Goal: Information Seeking & Learning: Learn about a topic

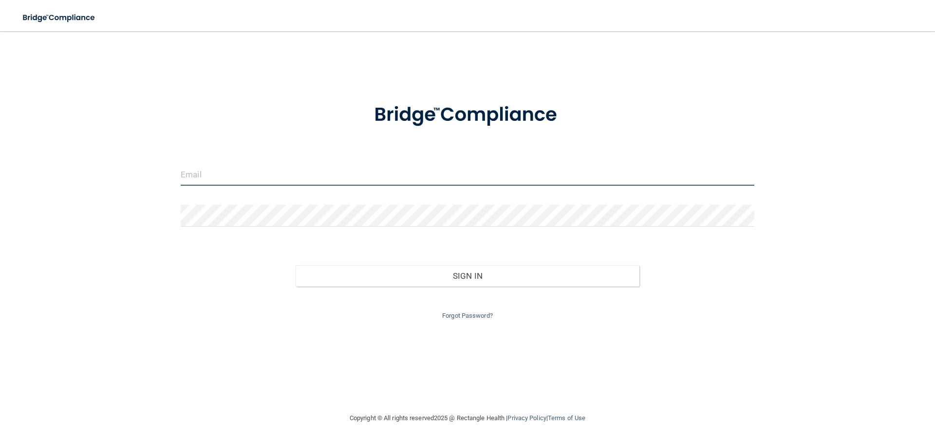
click at [289, 168] on input "email" at bounding box center [468, 175] width 574 height 22
type input "[EMAIL_ADDRESS][DOMAIN_NAME]"
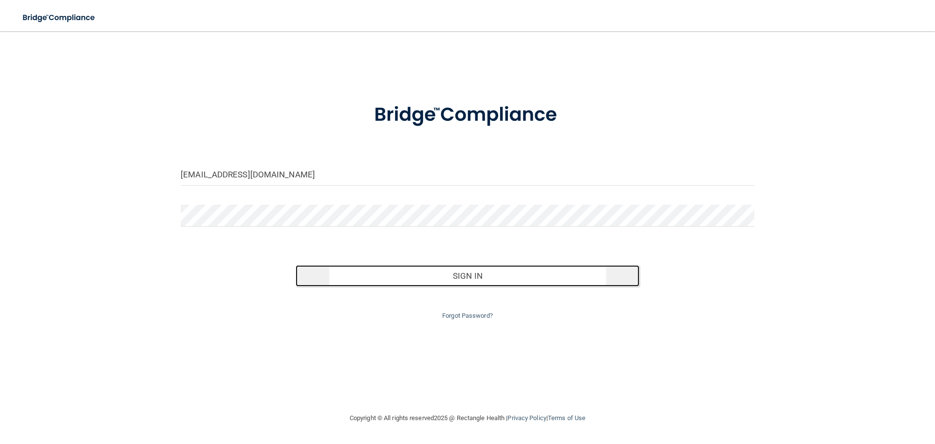
click at [423, 278] on button "Sign In" at bounding box center [468, 275] width 344 height 21
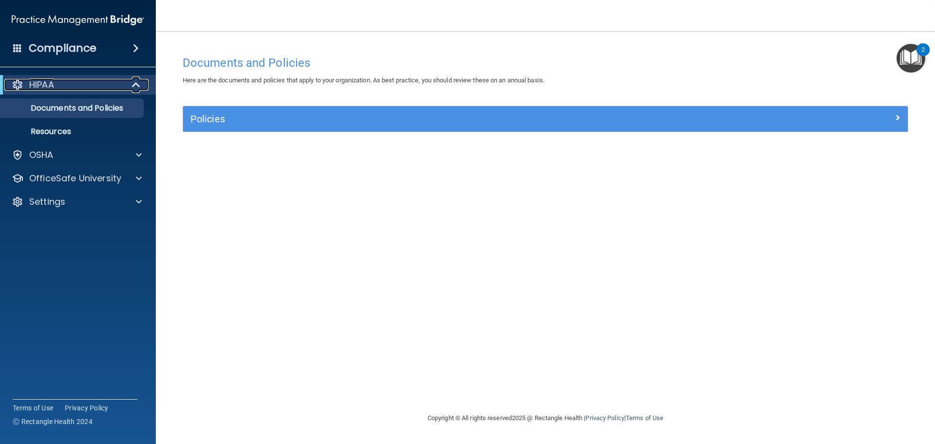
click at [134, 83] on span at bounding box center [137, 85] width 8 height 12
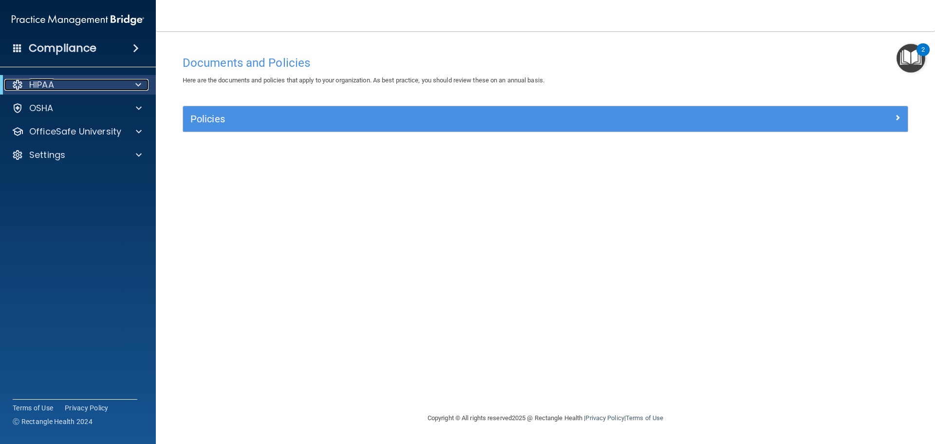
click at [135, 85] on span at bounding box center [138, 85] width 6 height 12
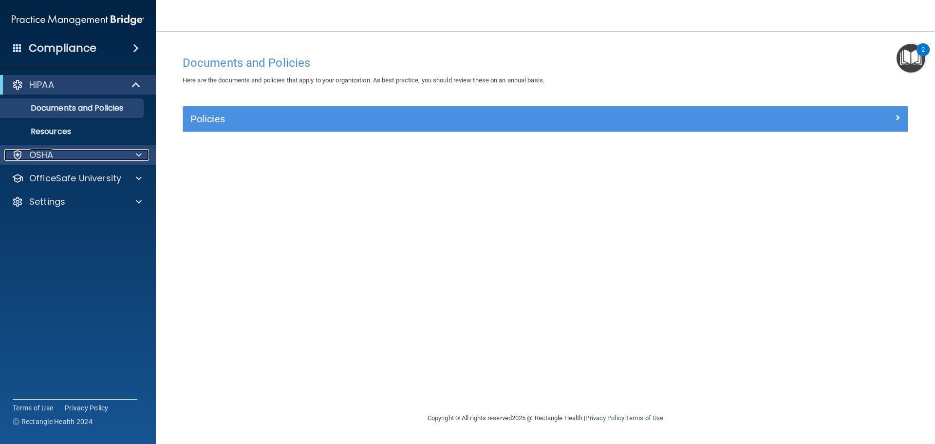
click at [131, 152] on div at bounding box center [137, 155] width 24 height 12
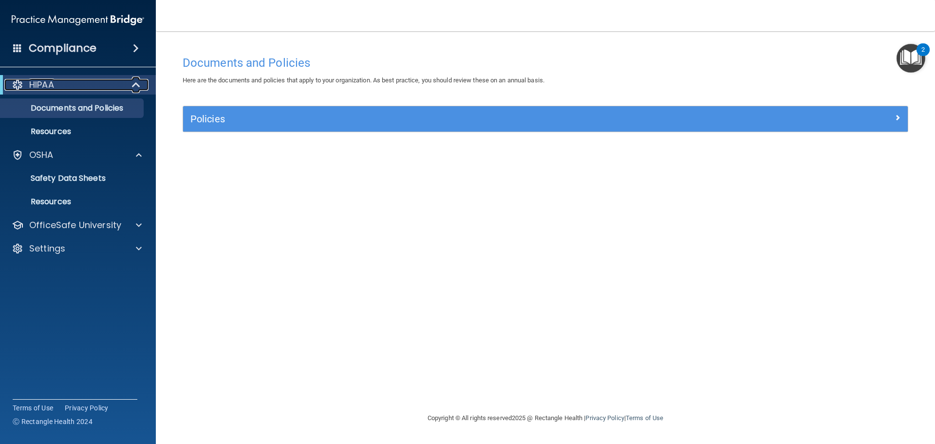
click at [143, 87] on div at bounding box center [137, 85] width 24 height 12
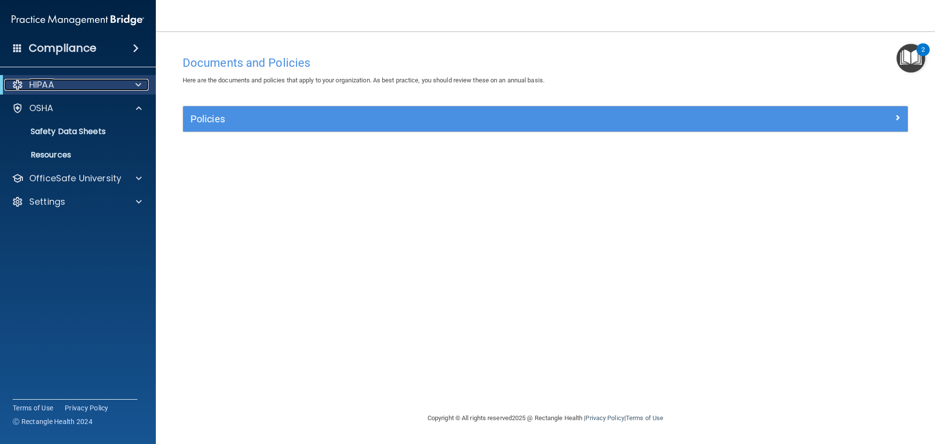
click at [22, 88] on div at bounding box center [18, 85] width 12 height 12
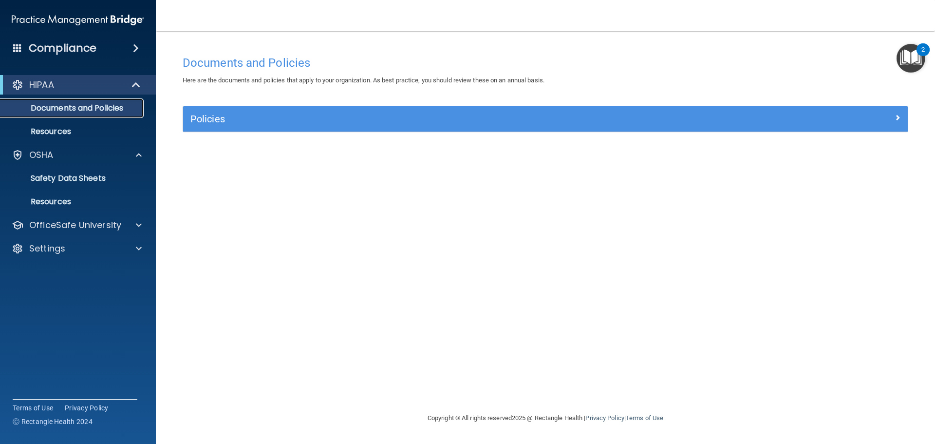
click at [57, 111] on p "Documents and Policies" at bounding box center [72, 108] width 133 height 10
click at [65, 127] on p "Resources" at bounding box center [72, 132] width 133 height 10
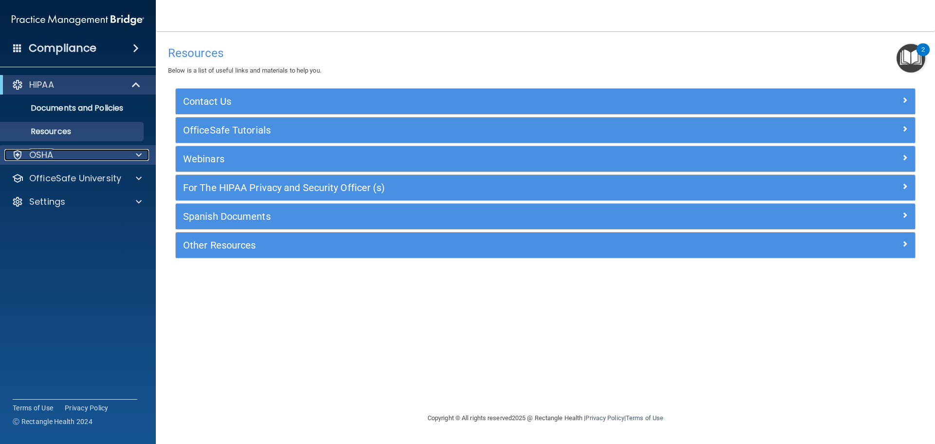
click at [61, 160] on div "OSHA" at bounding box center [64, 155] width 121 height 12
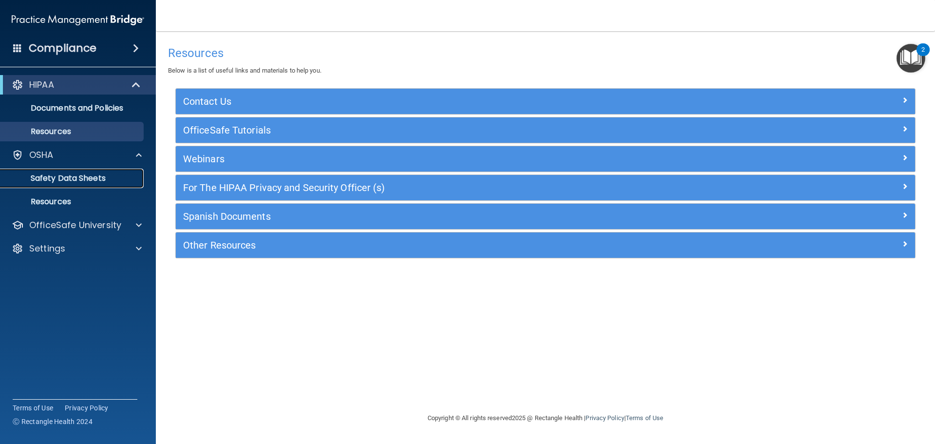
click at [71, 176] on p "Safety Data Sheets" at bounding box center [72, 178] width 133 height 10
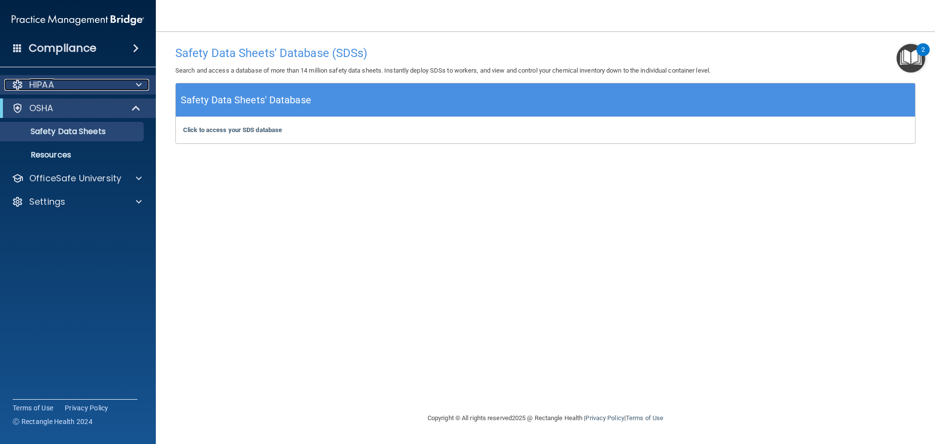
click at [70, 86] on div "HIPAA" at bounding box center [64, 85] width 121 height 12
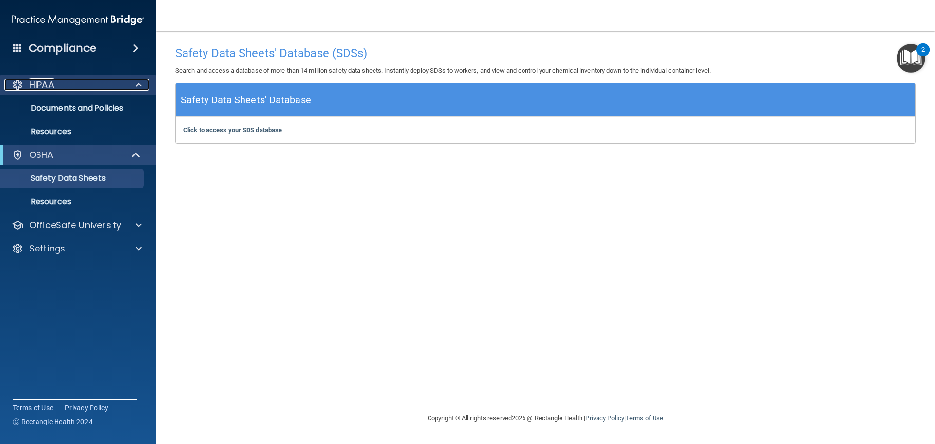
click at [132, 82] on div at bounding box center [137, 85] width 24 height 12
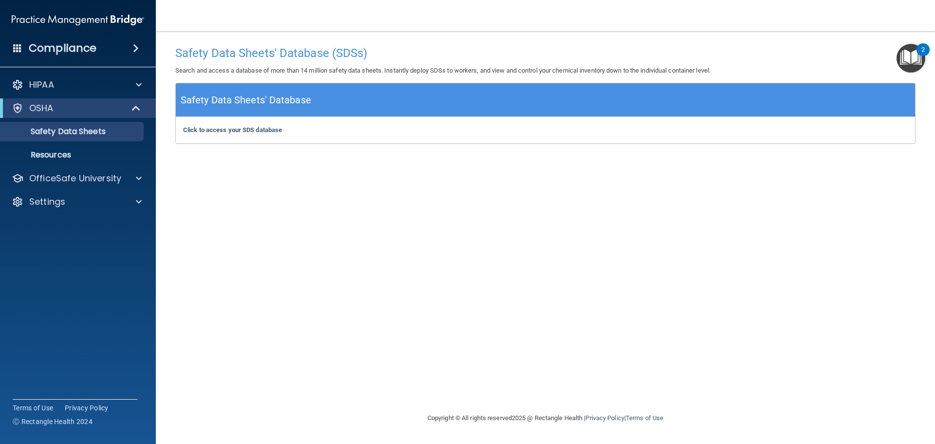
click at [129, 40] on div "Compliance" at bounding box center [78, 48] width 156 height 21
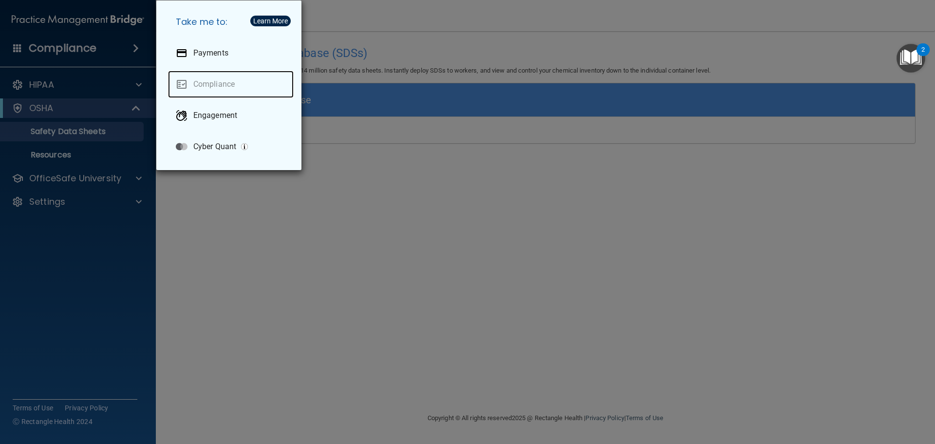
click at [218, 86] on link "Compliance" at bounding box center [231, 84] width 126 height 27
click at [362, 361] on div "Take me to: Payments Compliance Engagement Cyber Quant" at bounding box center [467, 222] width 935 height 444
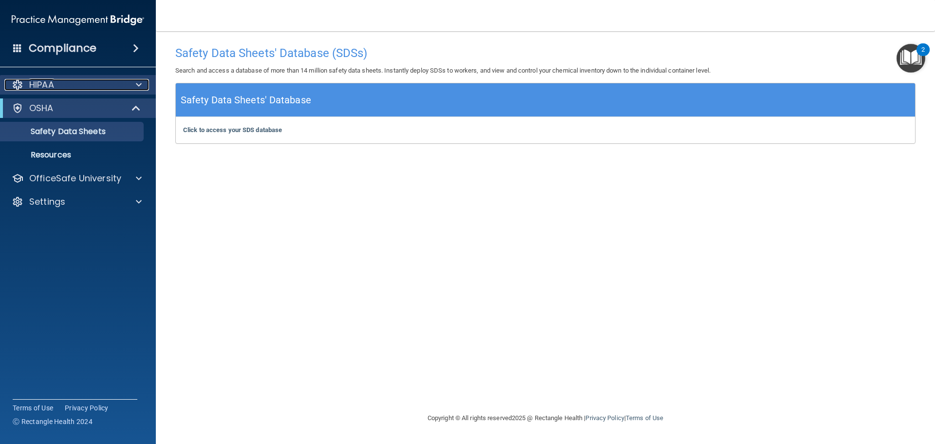
click at [129, 82] on div at bounding box center [137, 85] width 24 height 12
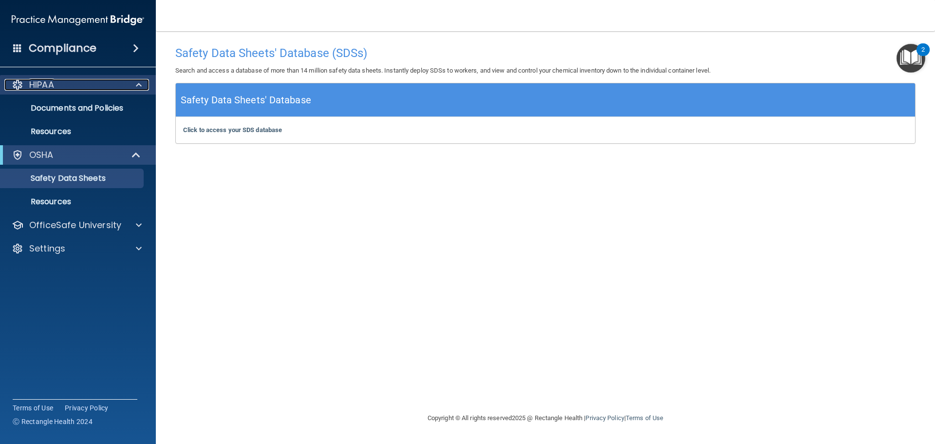
click at [64, 83] on div "HIPAA" at bounding box center [64, 85] width 121 height 12
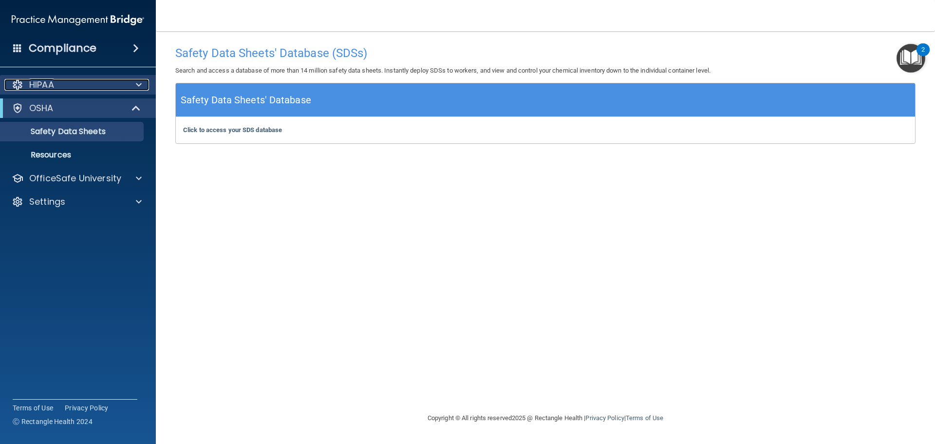
click at [27, 85] on div "HIPAA" at bounding box center [64, 85] width 121 height 12
click at [47, 86] on p "HIPAA" at bounding box center [41, 85] width 25 height 12
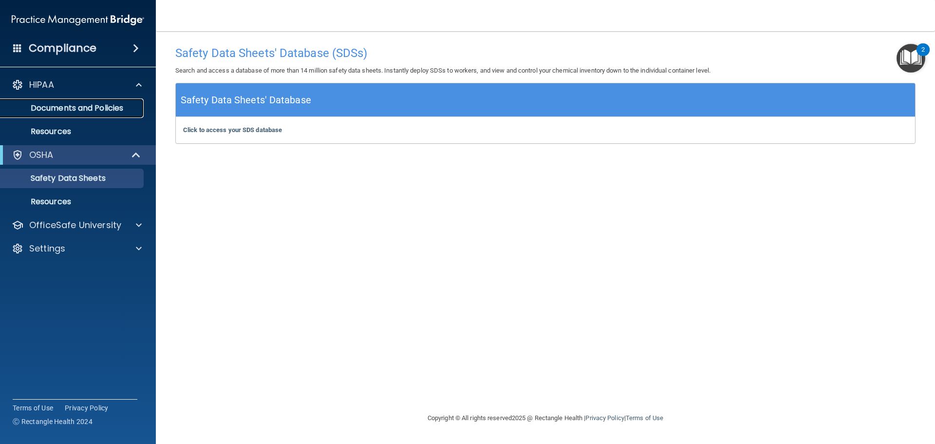
click at [59, 105] on p "Documents and Policies" at bounding box center [72, 108] width 133 height 10
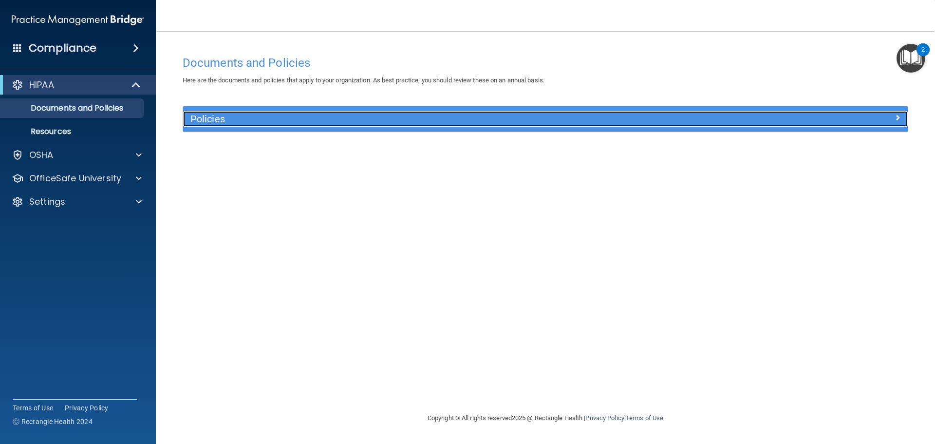
click at [265, 123] on h5 "Policies" at bounding box center [454, 118] width 529 height 11
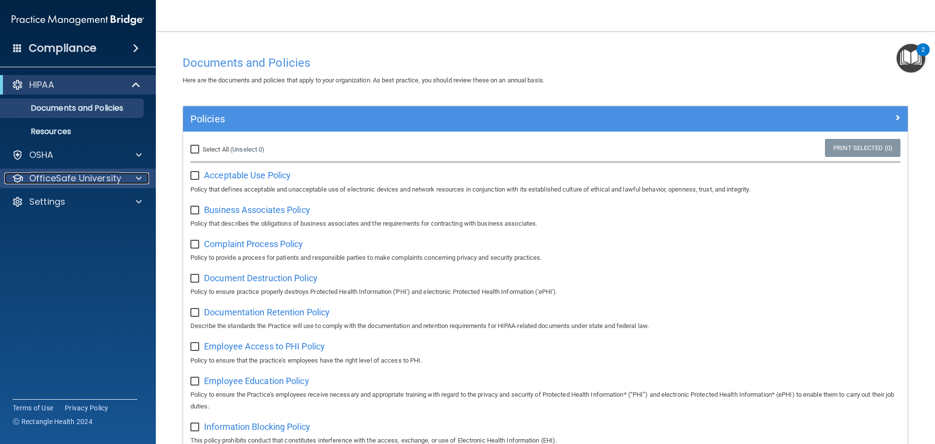
click at [124, 176] on div "OfficeSafe University" at bounding box center [64, 178] width 121 height 12
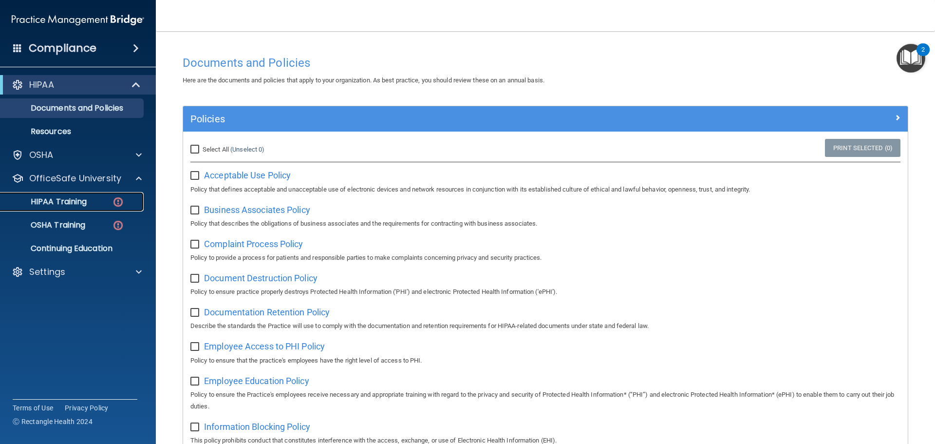
click at [72, 200] on p "HIPAA Training" at bounding box center [46, 202] width 80 height 10
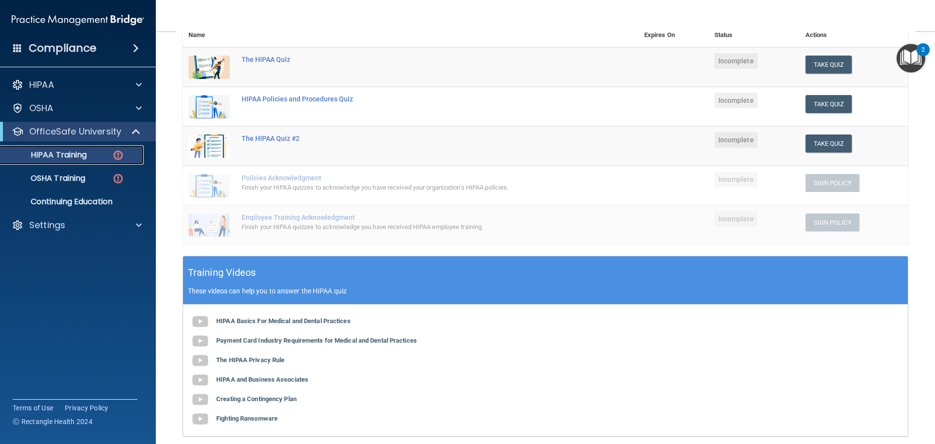
scroll to position [146, 0]
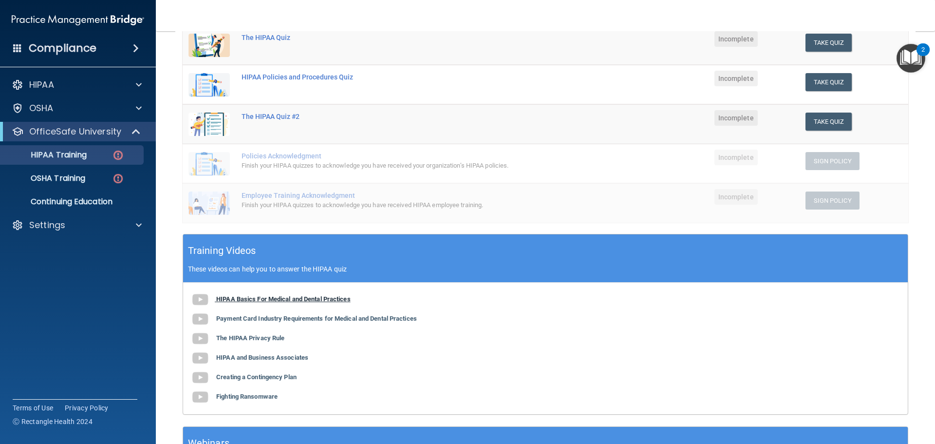
click at [321, 301] on b "HIPAA Basics For Medical and Dental Practices" at bounding box center [283, 298] width 134 height 7
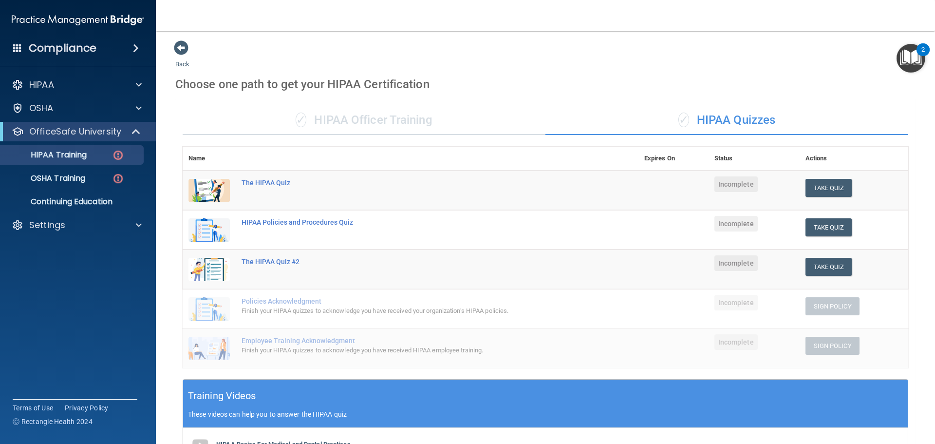
scroll to position [0, 0]
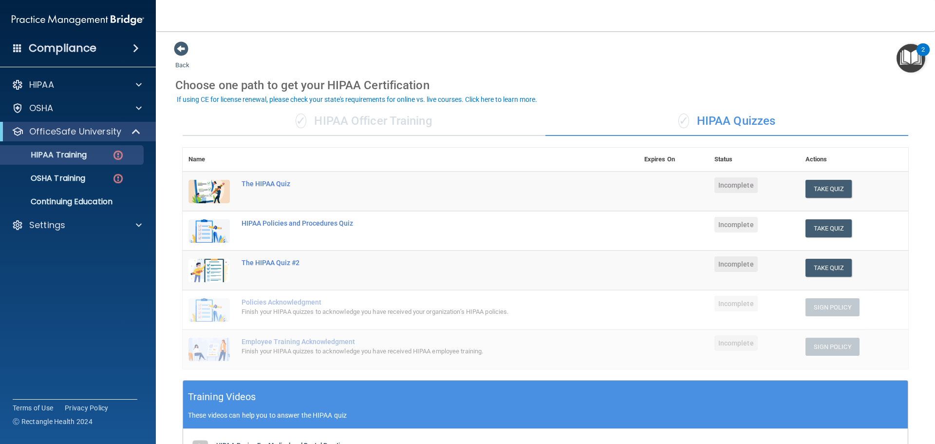
click at [424, 123] on div "✓ HIPAA Officer Training" at bounding box center [364, 121] width 363 height 29
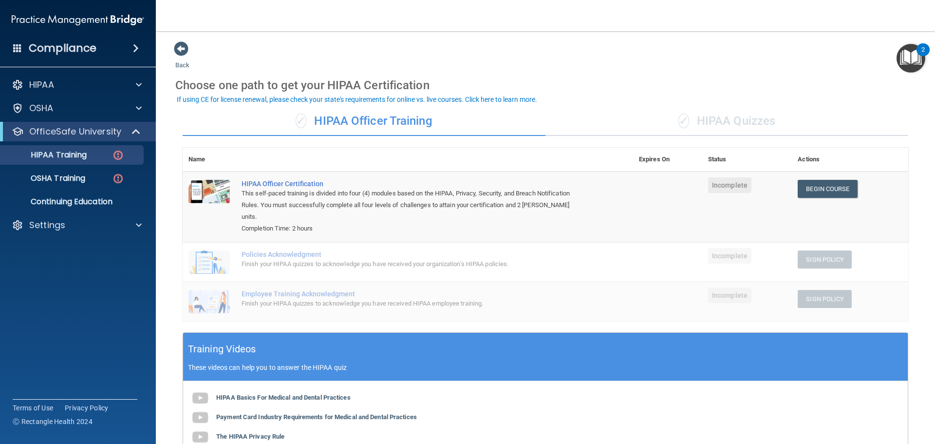
click at [712, 122] on div "✓ HIPAA Quizzes" at bounding box center [727, 121] width 363 height 29
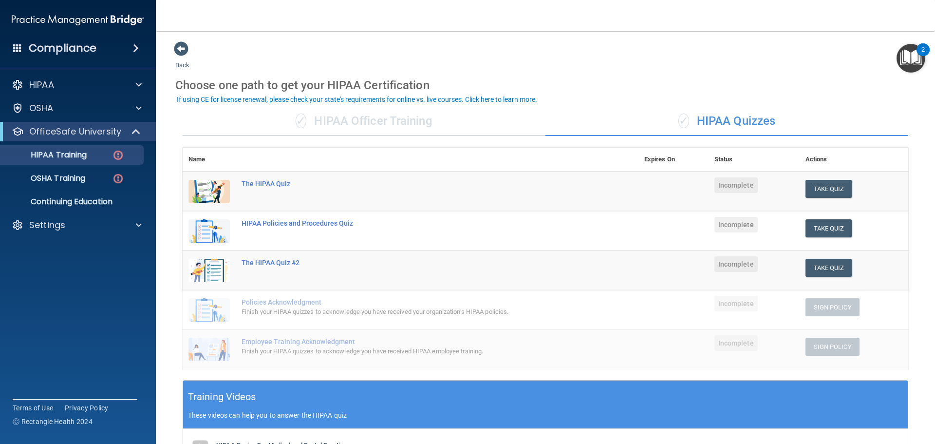
click at [395, 127] on div "✓ HIPAA Officer Training" at bounding box center [364, 121] width 363 height 29
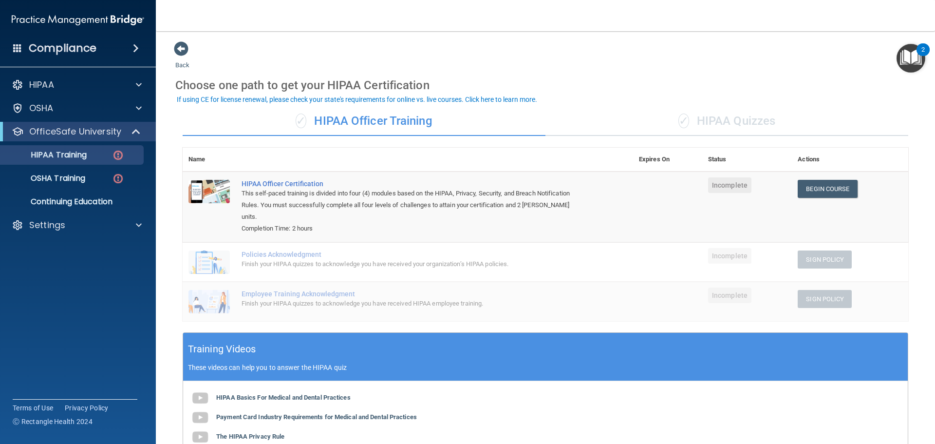
click at [697, 115] on div "✓ HIPAA Quizzes" at bounding box center [727, 121] width 363 height 29
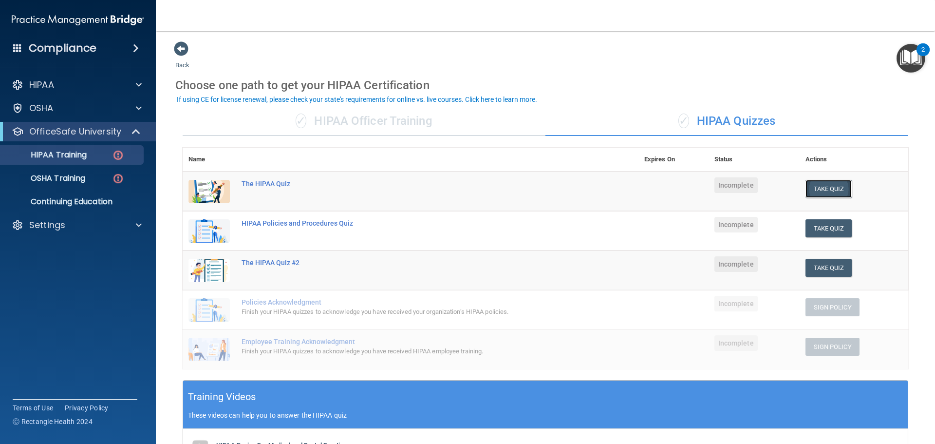
click at [825, 187] on button "Take Quiz" at bounding box center [829, 189] width 47 height 18
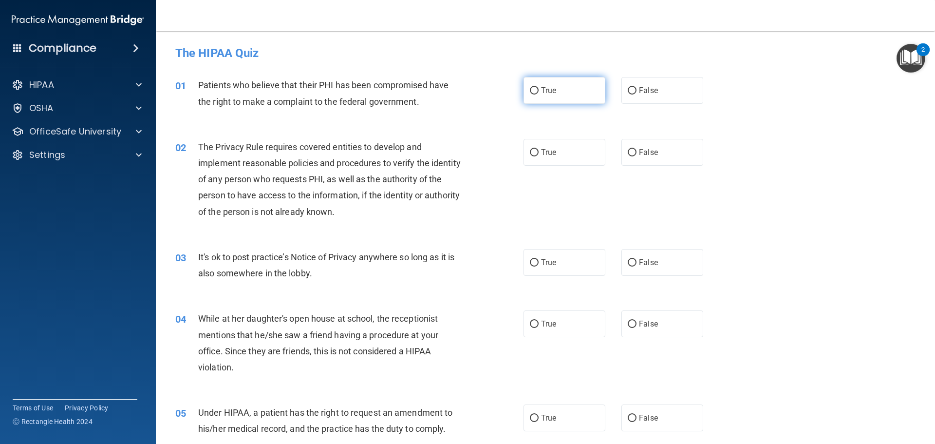
click at [560, 99] on label "True" at bounding box center [565, 90] width 82 height 27
click at [539, 94] on input "True" at bounding box center [534, 90] width 9 height 7
radio input "true"
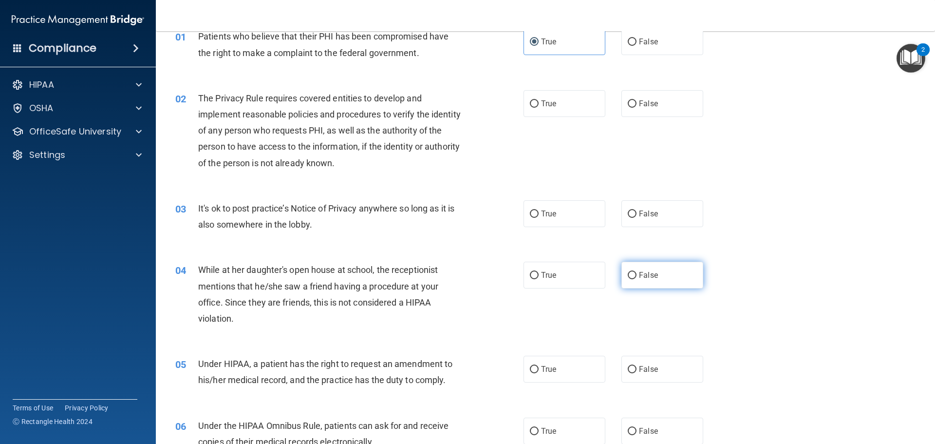
click at [672, 279] on label "False" at bounding box center [663, 275] width 82 height 27
click at [637, 279] on input "False" at bounding box center [632, 275] width 9 height 7
radio input "true"
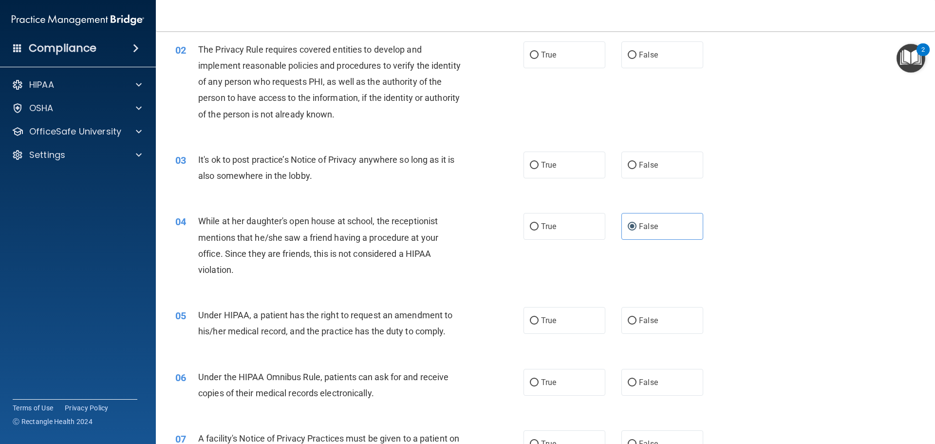
scroll to position [146, 0]
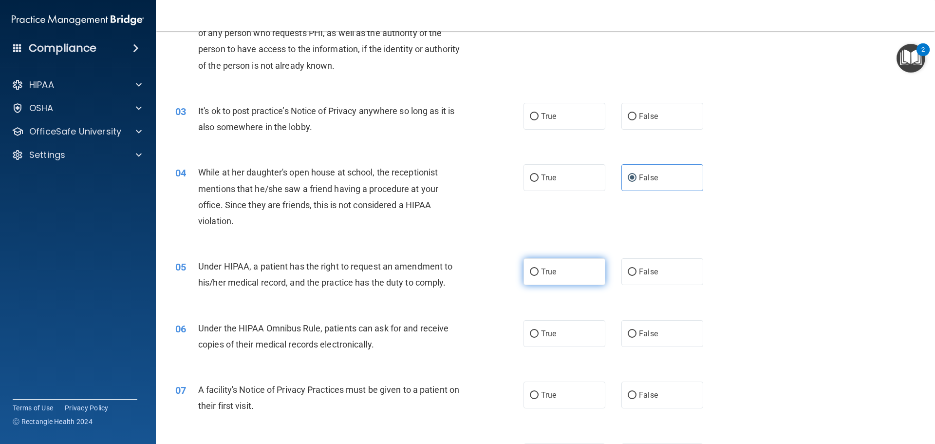
click at [544, 275] on span "True" at bounding box center [548, 271] width 15 height 9
click at [539, 275] on input "True" at bounding box center [534, 271] width 9 height 7
radio input "true"
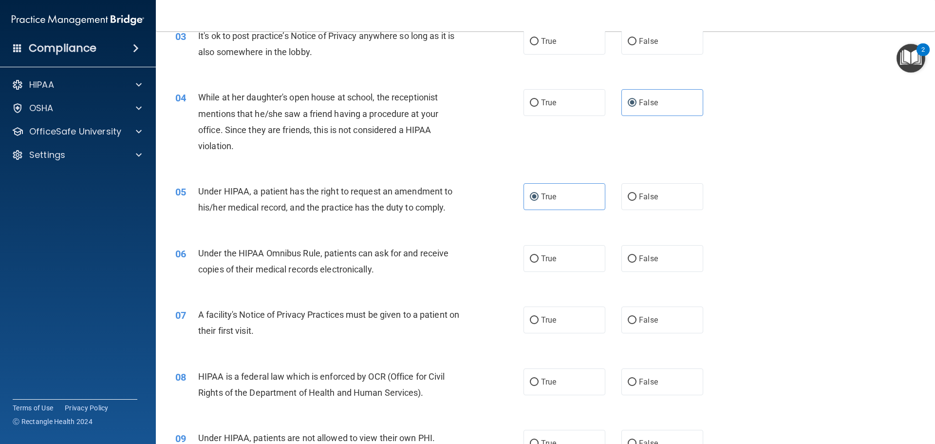
scroll to position [244, 0]
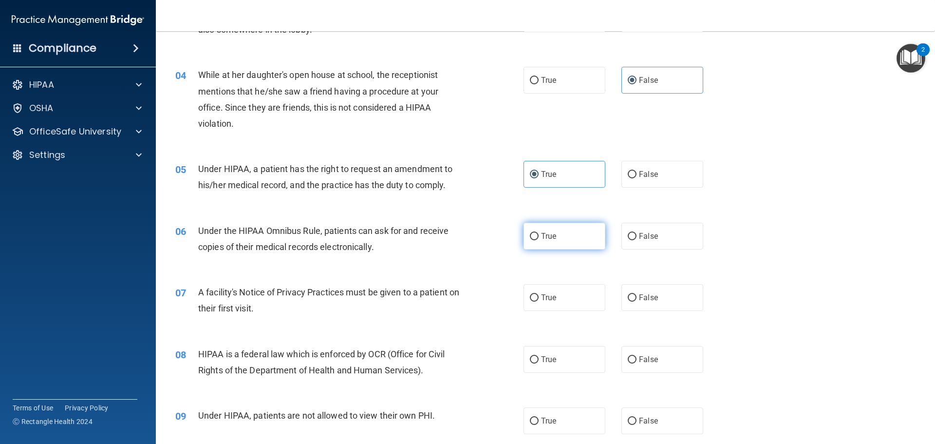
click at [561, 244] on label "True" at bounding box center [565, 236] width 82 height 27
click at [539, 240] on input "True" at bounding box center [534, 236] width 9 height 7
radio input "true"
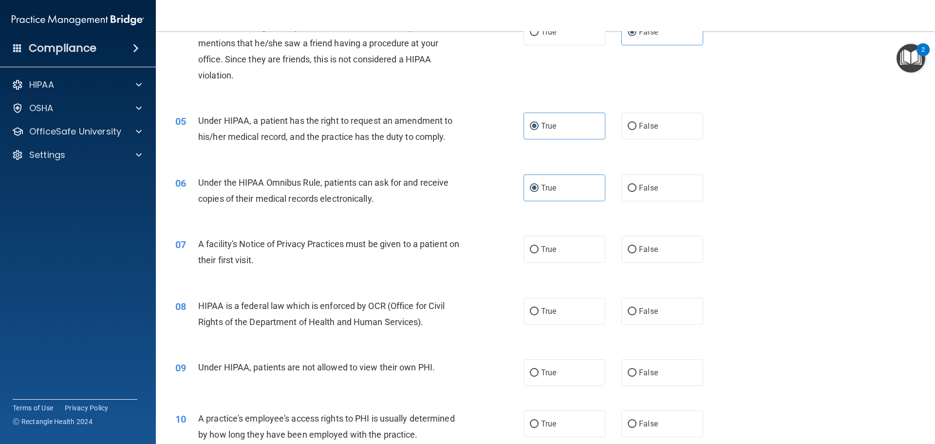
scroll to position [292, 0]
click at [533, 252] on input "True" at bounding box center [534, 248] width 9 height 7
radio input "true"
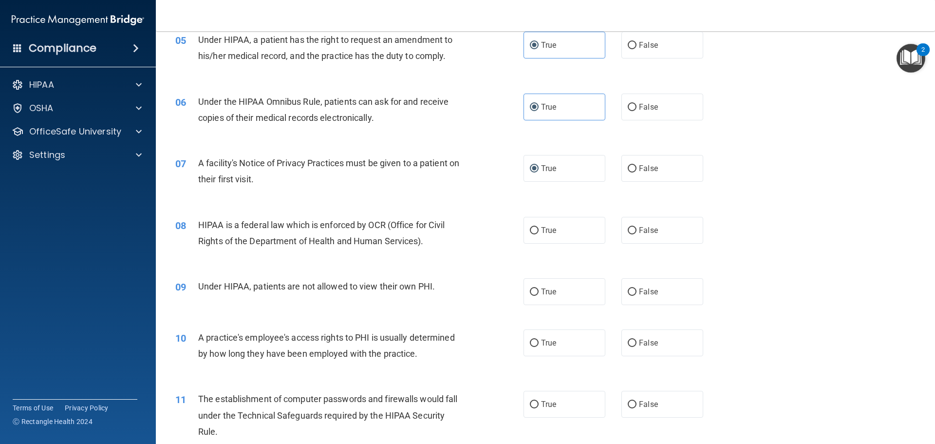
scroll to position [390, 0]
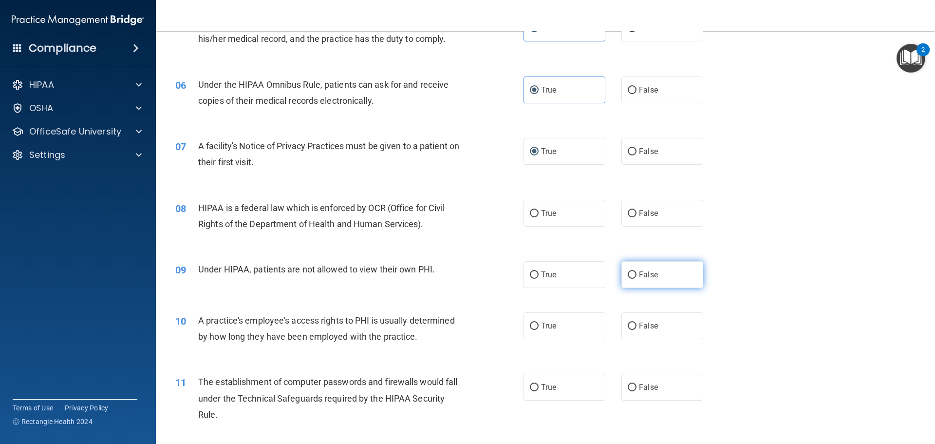
click at [637, 283] on label "False" at bounding box center [663, 274] width 82 height 27
click at [637, 279] on input "False" at bounding box center [632, 274] width 9 height 7
radio input "true"
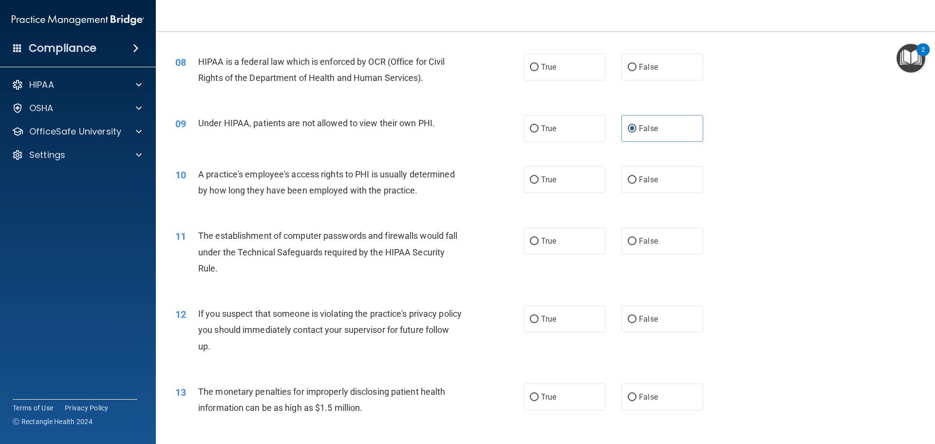
scroll to position [585, 0]
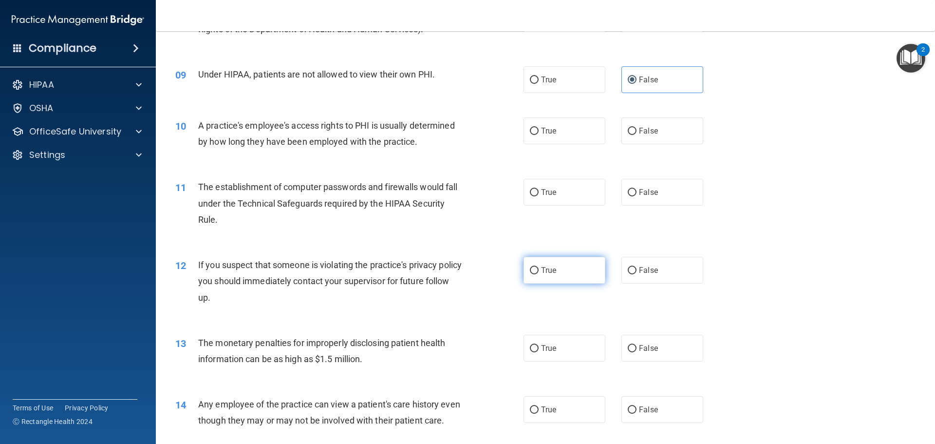
click at [548, 274] on span "True" at bounding box center [548, 269] width 15 height 9
click at [539, 274] on input "True" at bounding box center [534, 270] width 9 height 7
radio input "true"
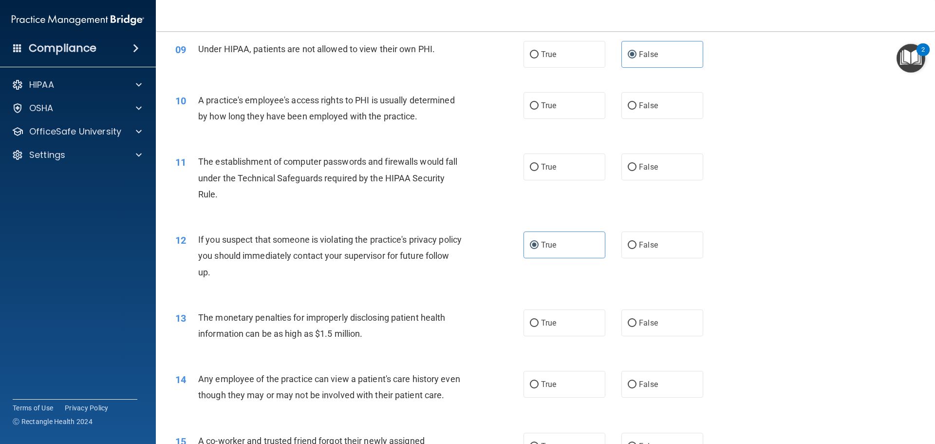
scroll to position [633, 0]
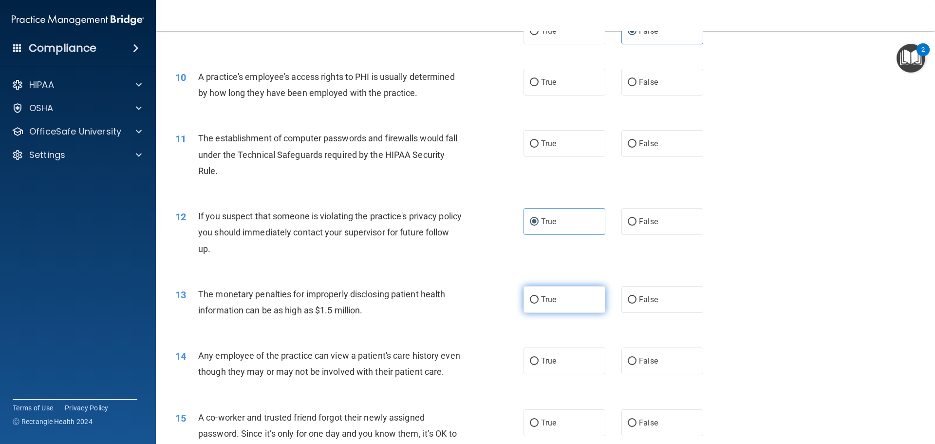
click at [540, 294] on label "True" at bounding box center [565, 299] width 82 height 27
click at [539, 296] on input "True" at bounding box center [534, 299] width 9 height 7
radio input "true"
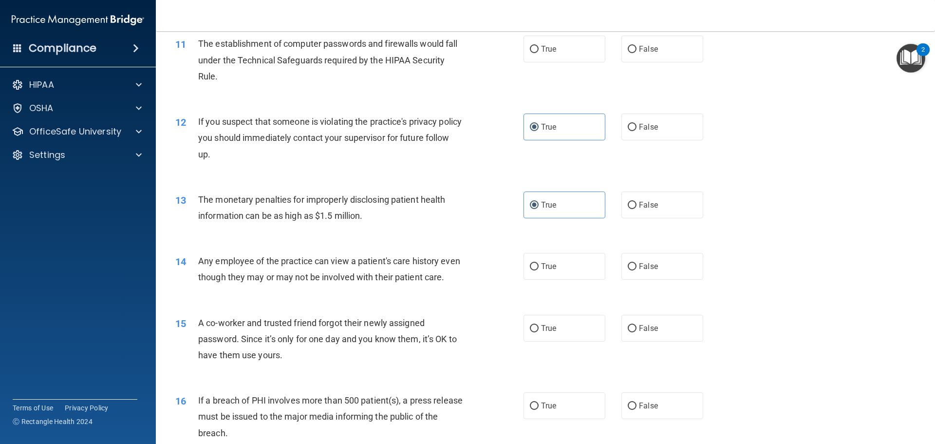
scroll to position [731, 0]
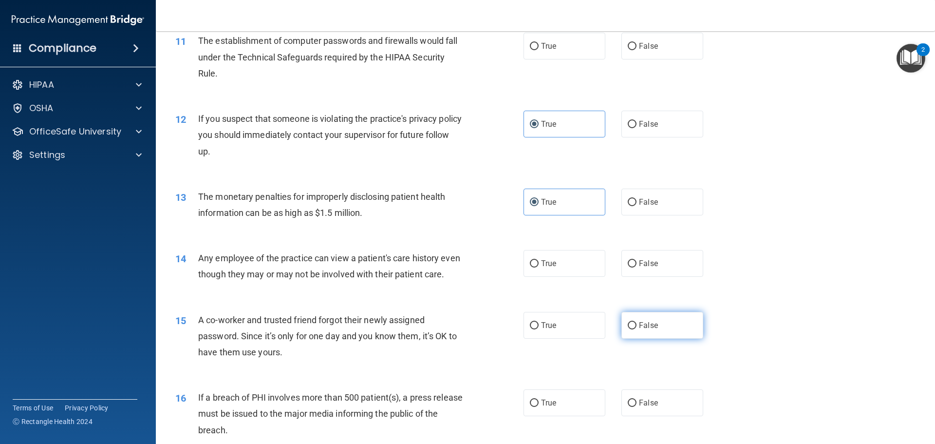
click at [647, 330] on span "False" at bounding box center [648, 325] width 19 height 9
click at [637, 329] on input "False" at bounding box center [632, 325] width 9 height 7
radio input "true"
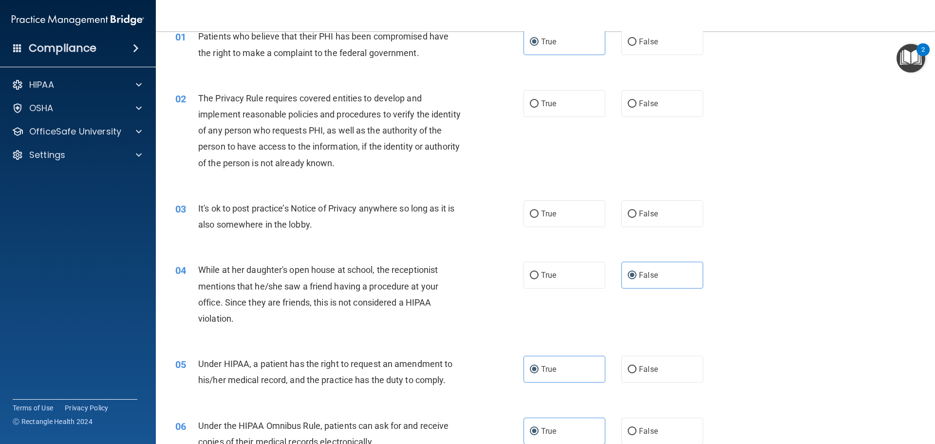
scroll to position [0, 0]
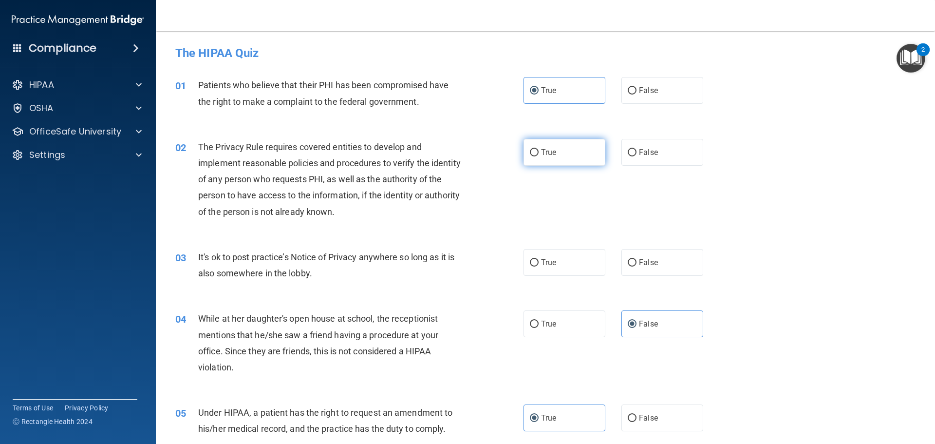
click at [559, 157] on label "True" at bounding box center [565, 152] width 82 height 27
click at [539, 156] on input "True" at bounding box center [534, 152] width 9 height 7
radio input "true"
click at [650, 270] on label "False" at bounding box center [663, 262] width 82 height 27
click at [637, 266] on input "False" at bounding box center [632, 262] width 9 height 7
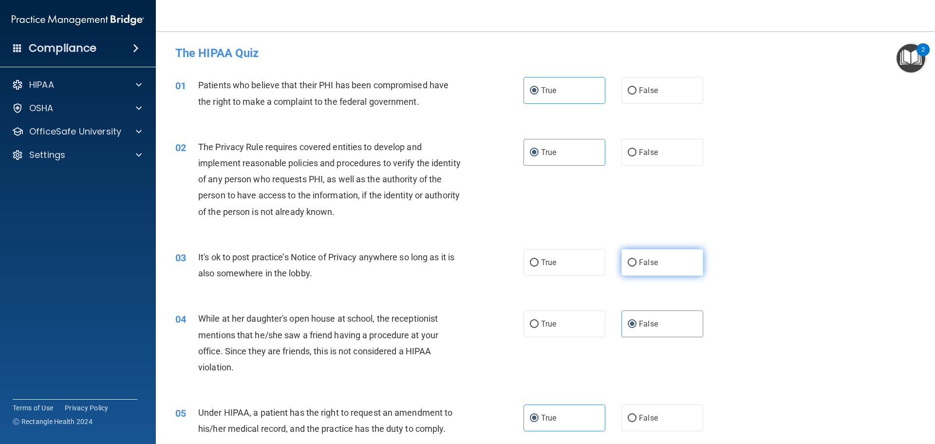
radio input "true"
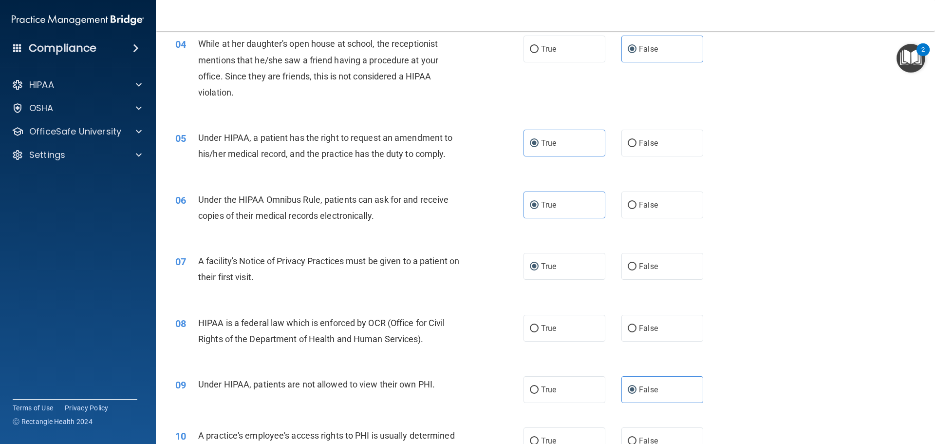
scroll to position [292, 0]
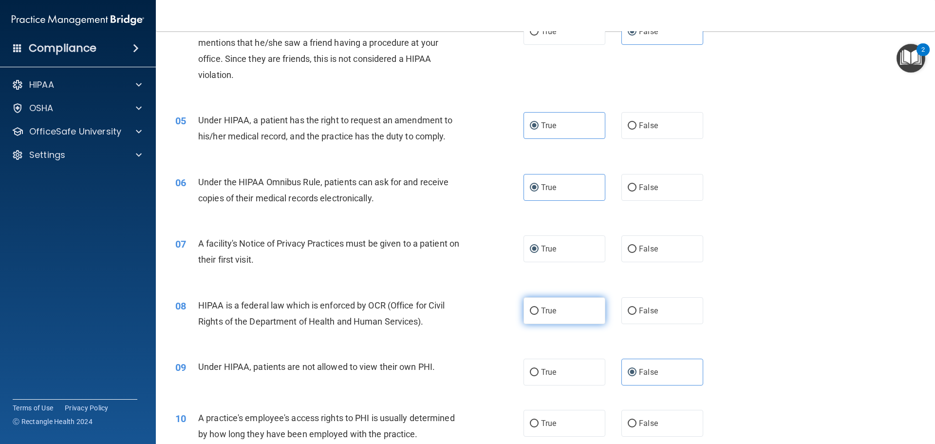
click at [574, 318] on label "True" at bounding box center [565, 310] width 82 height 27
click at [539, 315] on input "True" at bounding box center [534, 310] width 9 height 7
radio input "true"
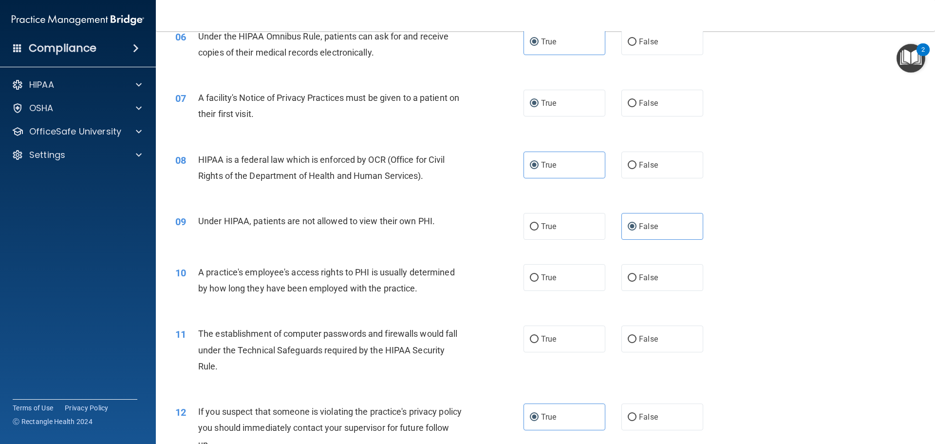
scroll to position [438, 0]
click at [666, 275] on label "False" at bounding box center [663, 277] width 82 height 27
click at [637, 275] on input "False" at bounding box center [632, 277] width 9 height 7
radio input "true"
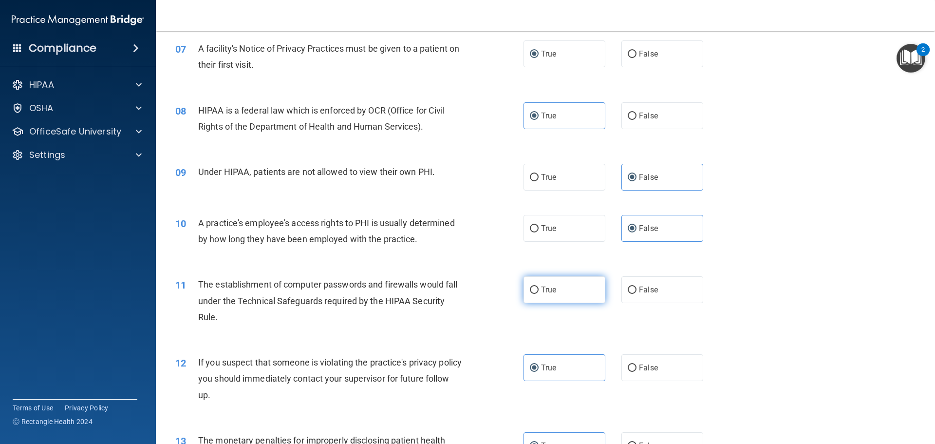
click at [565, 300] on label "True" at bounding box center [565, 289] width 82 height 27
click at [539, 294] on input "True" at bounding box center [534, 289] width 9 height 7
radio input "true"
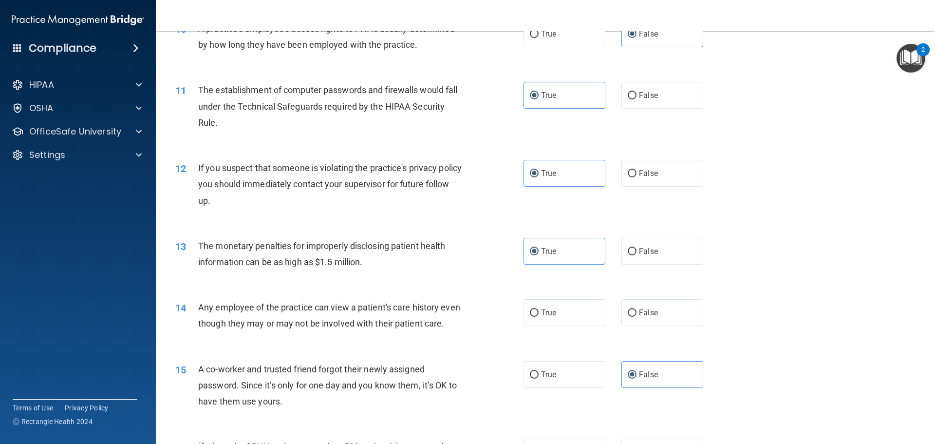
scroll to position [731, 0]
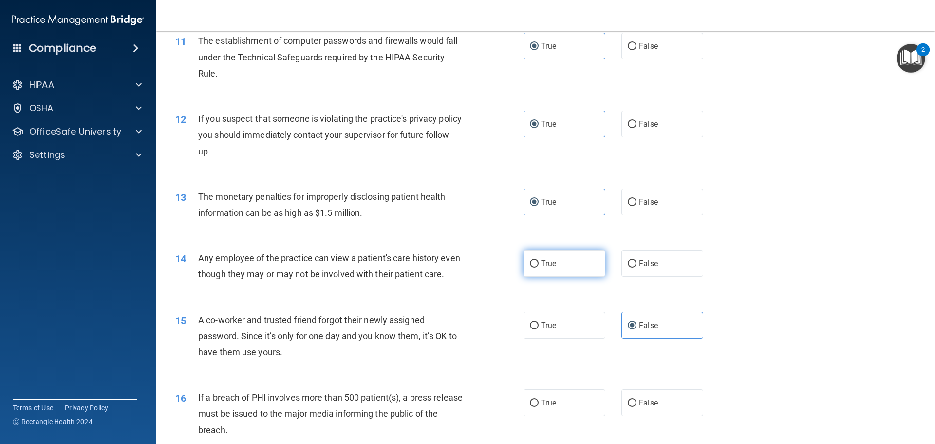
click at [565, 266] on label "True" at bounding box center [565, 263] width 82 height 27
click at [539, 266] on input "True" at bounding box center [534, 263] width 9 height 7
radio input "true"
click at [646, 273] on label "False" at bounding box center [663, 263] width 82 height 27
click at [637, 267] on input "False" at bounding box center [632, 263] width 9 height 7
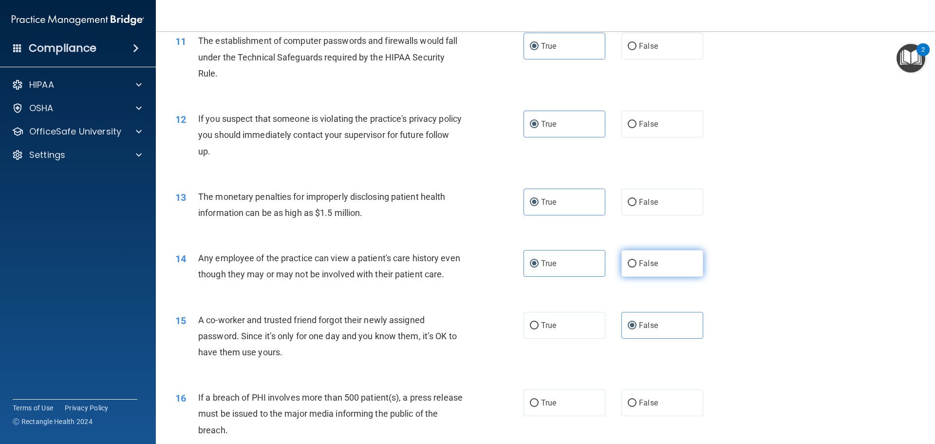
radio input "true"
radio input "false"
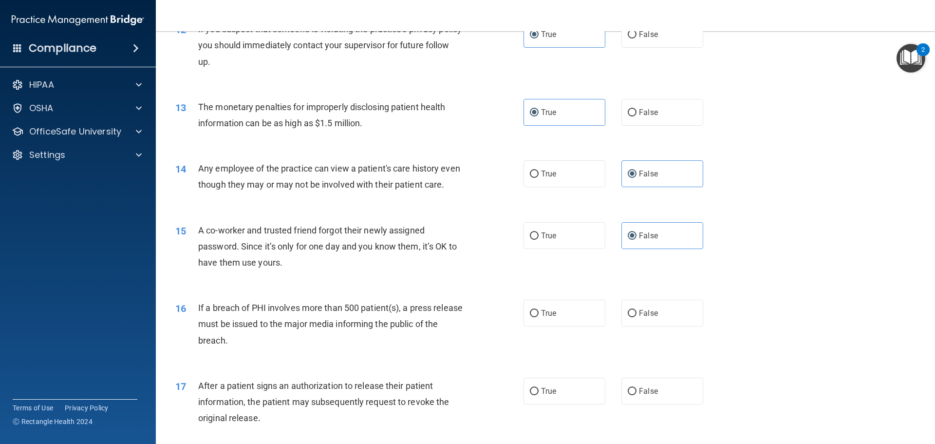
scroll to position [877, 0]
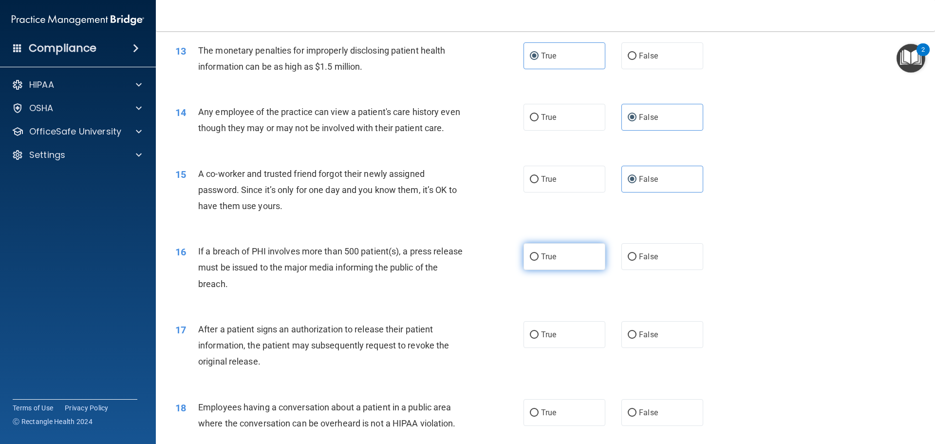
click at [582, 270] on label "True" at bounding box center [565, 256] width 82 height 27
click at [539, 261] on input "True" at bounding box center [534, 256] width 9 height 7
radio input "true"
click at [547, 348] on label "True" at bounding box center [565, 334] width 82 height 27
click at [539, 339] on input "True" at bounding box center [534, 334] width 9 height 7
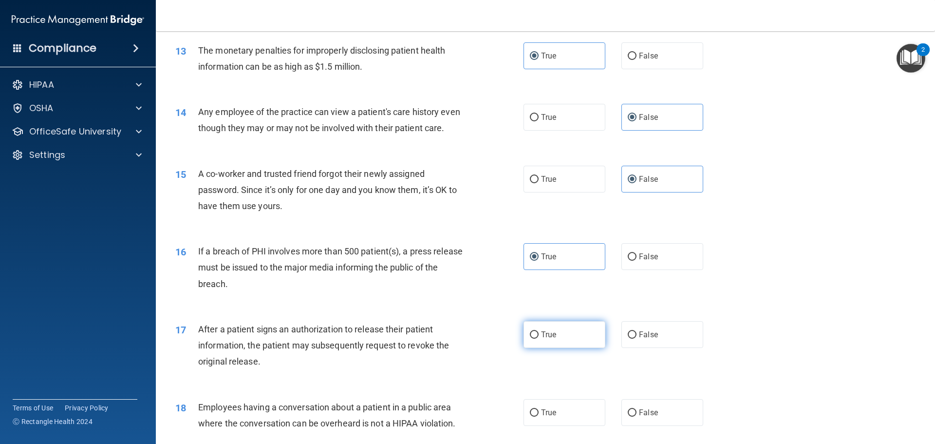
radio input "true"
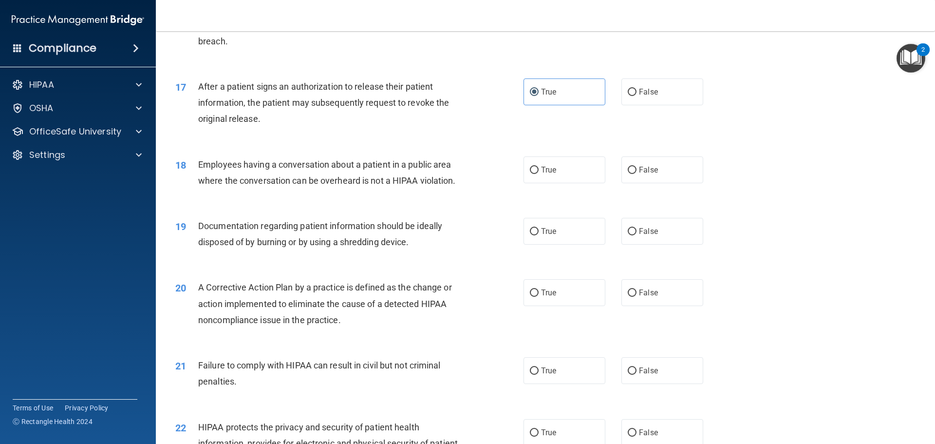
scroll to position [1120, 0]
click at [631, 182] on label "False" at bounding box center [663, 168] width 82 height 27
click at [631, 173] on input "False" at bounding box center [632, 169] width 9 height 7
radio input "true"
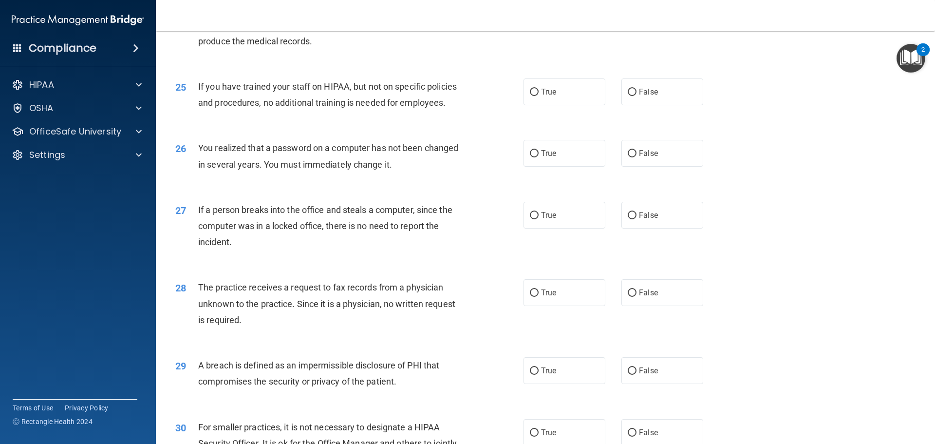
scroll to position [1716, 0]
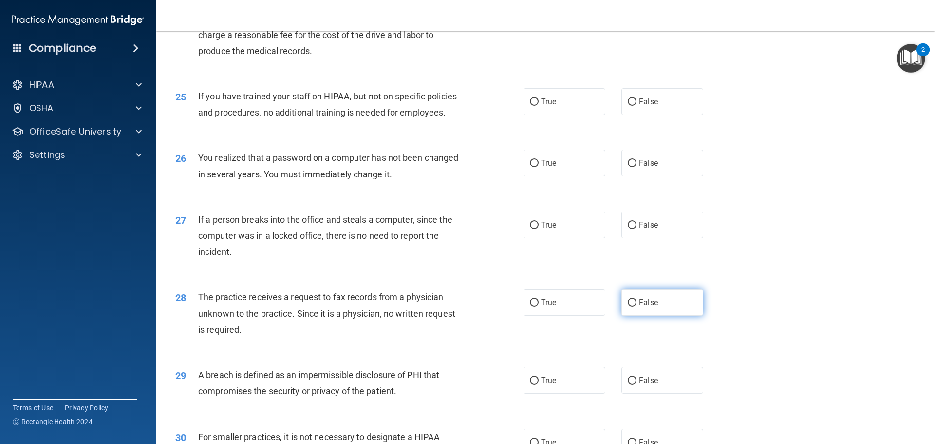
click at [660, 316] on label "False" at bounding box center [663, 302] width 82 height 27
click at [637, 306] on input "False" at bounding box center [632, 302] width 9 height 7
radio input "true"
click at [633, 238] on label "False" at bounding box center [663, 224] width 82 height 27
click at [633, 229] on input "False" at bounding box center [632, 225] width 9 height 7
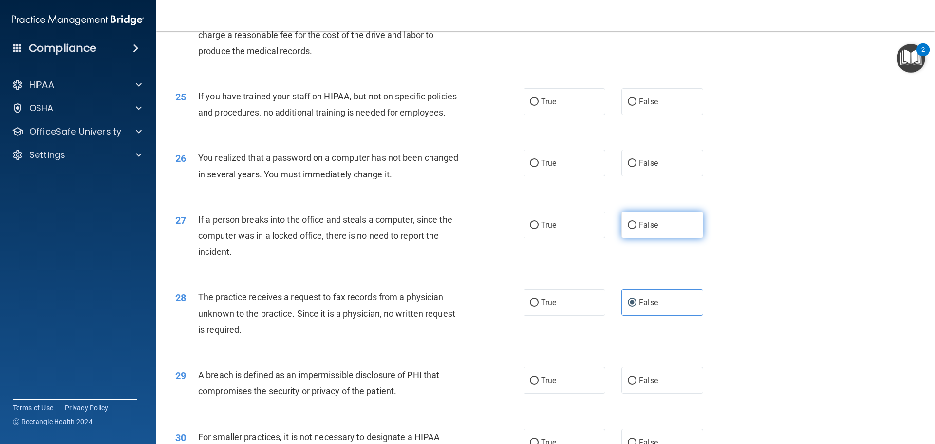
radio input "true"
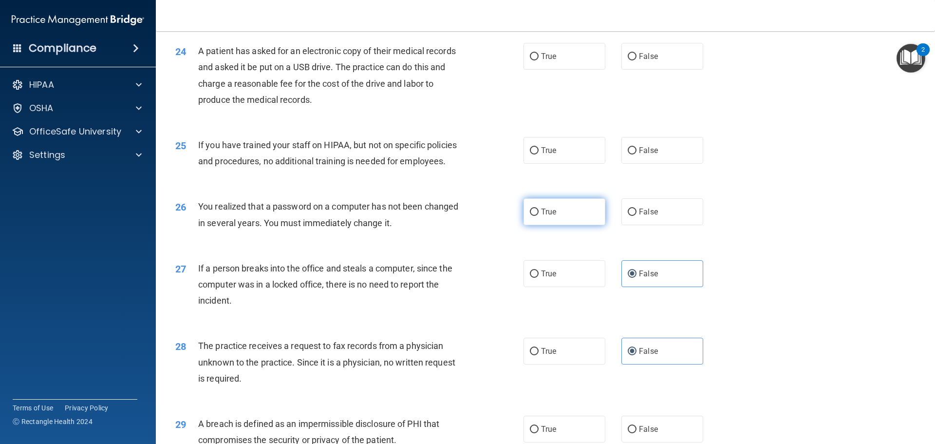
click at [542, 216] on span "True" at bounding box center [548, 211] width 15 height 9
click at [539, 216] on input "True" at bounding box center [534, 211] width 9 height 7
radio input "true"
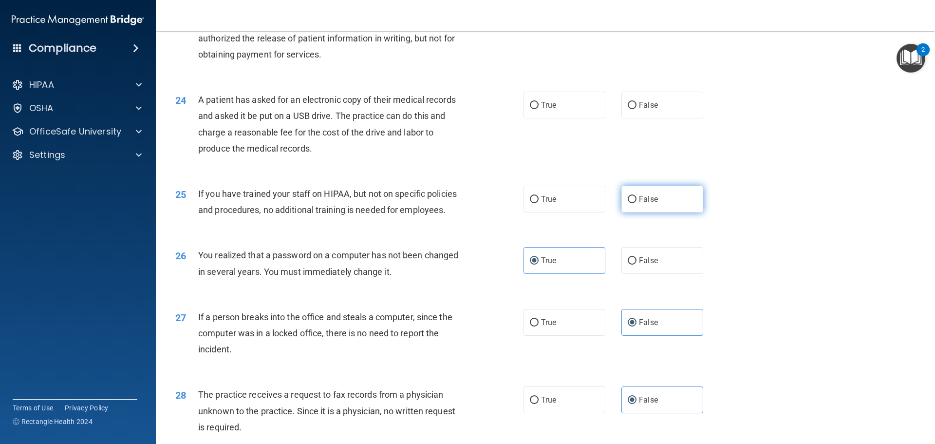
click at [639, 204] on span "False" at bounding box center [648, 198] width 19 height 9
click at [635, 203] on input "False" at bounding box center [632, 199] width 9 height 7
radio input "true"
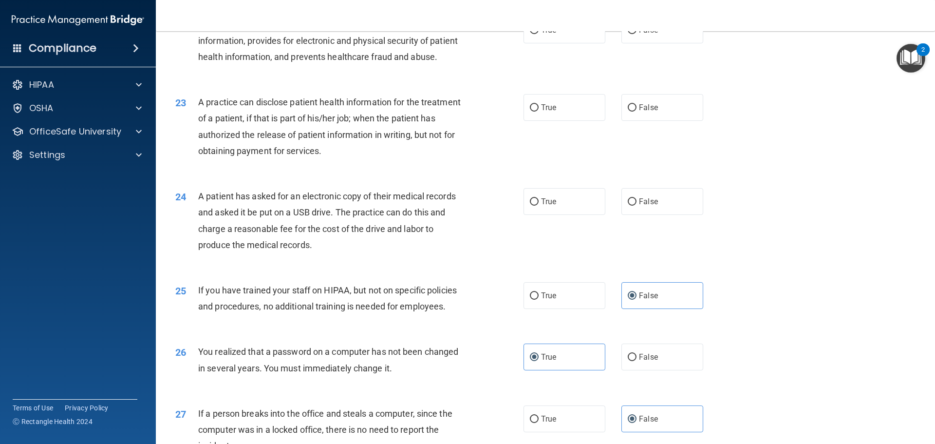
scroll to position [1521, 0]
click at [573, 216] on label "True" at bounding box center [565, 202] width 82 height 27
click at [539, 207] on input "True" at bounding box center [534, 202] width 9 height 7
radio input "true"
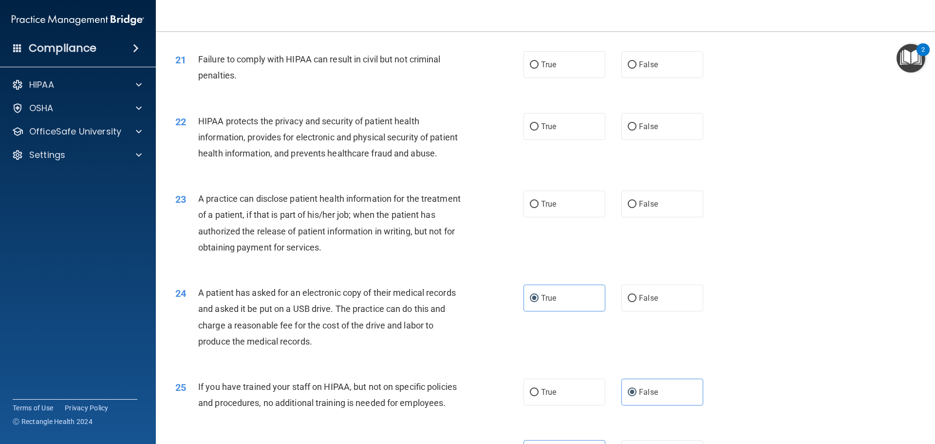
scroll to position [1423, 0]
click at [557, 219] on label "True" at bounding box center [565, 205] width 82 height 27
click at [539, 210] on input "True" at bounding box center [534, 206] width 9 height 7
radio input "true"
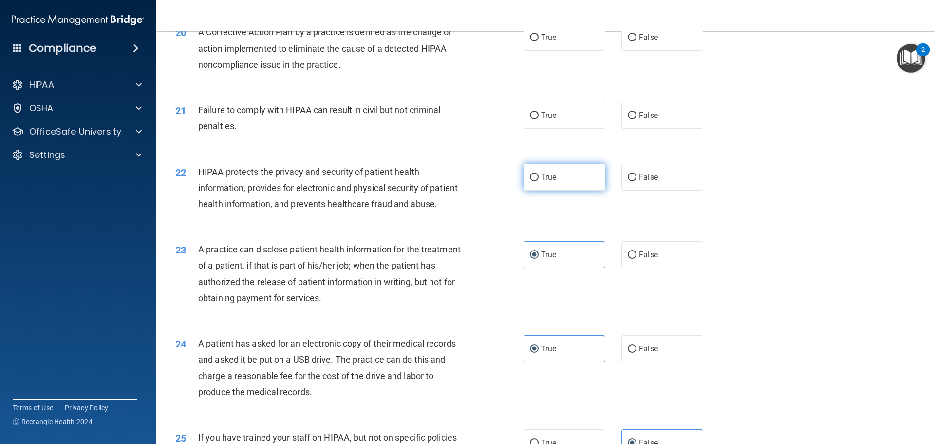
click at [551, 182] on span "True" at bounding box center [548, 176] width 15 height 9
click at [539, 181] on input "True" at bounding box center [534, 177] width 9 height 7
radio input "true"
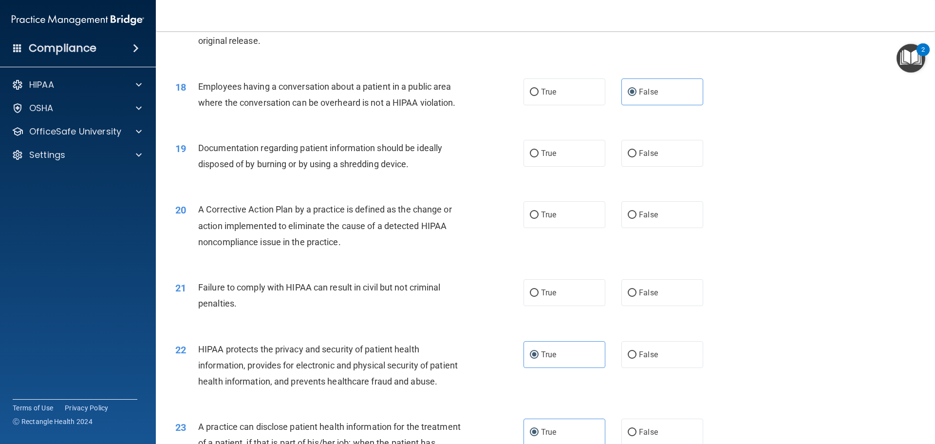
scroll to position [1180, 0]
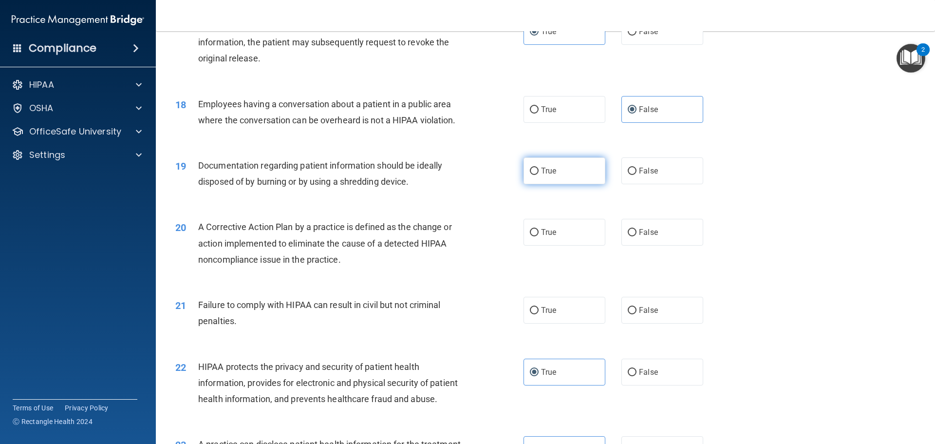
click at [591, 183] on label "True" at bounding box center [565, 170] width 82 height 27
click at [539, 175] on input "True" at bounding box center [534, 171] width 9 height 7
radio input "true"
click at [568, 245] on label "True" at bounding box center [565, 232] width 82 height 27
click at [539, 236] on input "True" at bounding box center [534, 232] width 9 height 7
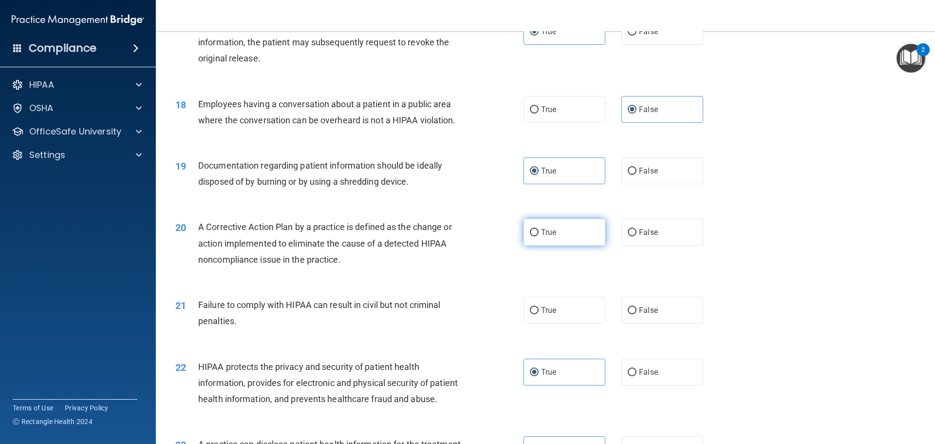
radio input "true"
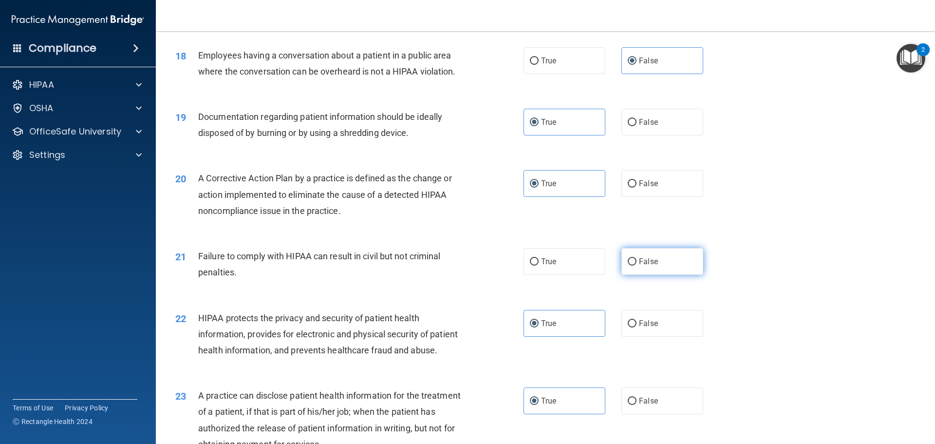
click at [674, 275] on label "False" at bounding box center [663, 261] width 82 height 27
click at [637, 265] on input "False" at bounding box center [632, 261] width 9 height 7
radio input "true"
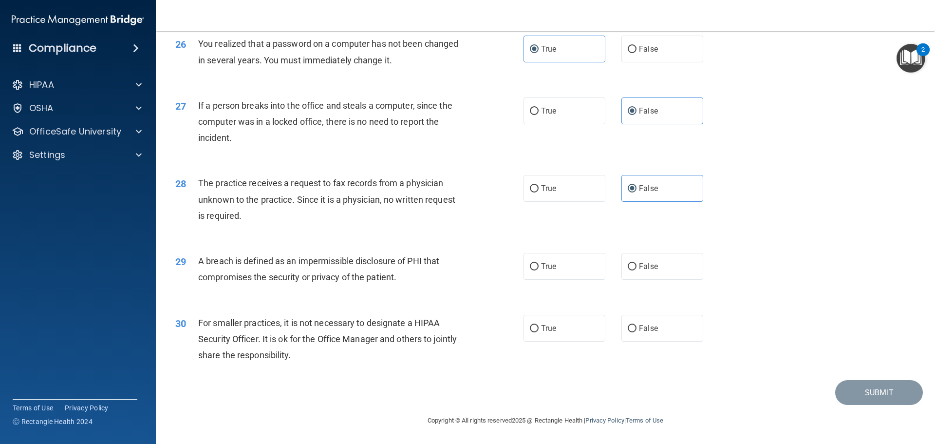
scroll to position [1862, 0]
click at [532, 270] on input "True" at bounding box center [534, 266] width 9 height 7
radio input "true"
click at [646, 333] on label "False" at bounding box center [663, 328] width 82 height 27
click at [637, 332] on input "False" at bounding box center [632, 328] width 9 height 7
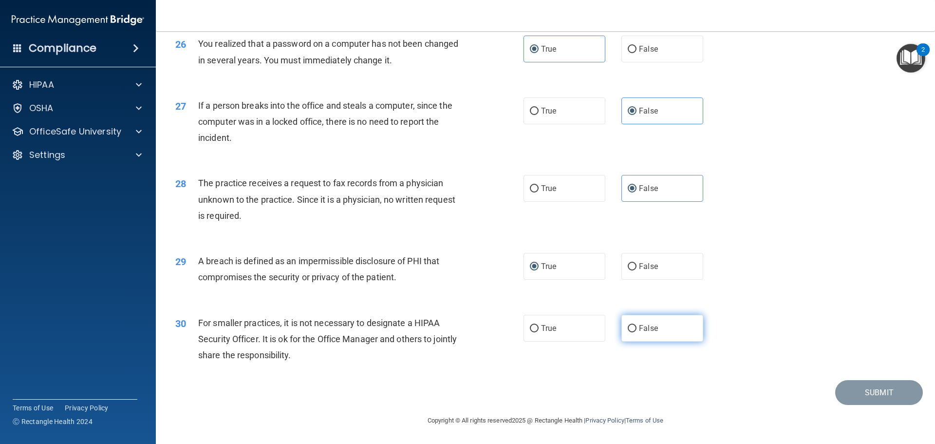
radio input "true"
click at [857, 399] on button "Submit" at bounding box center [879, 392] width 88 height 25
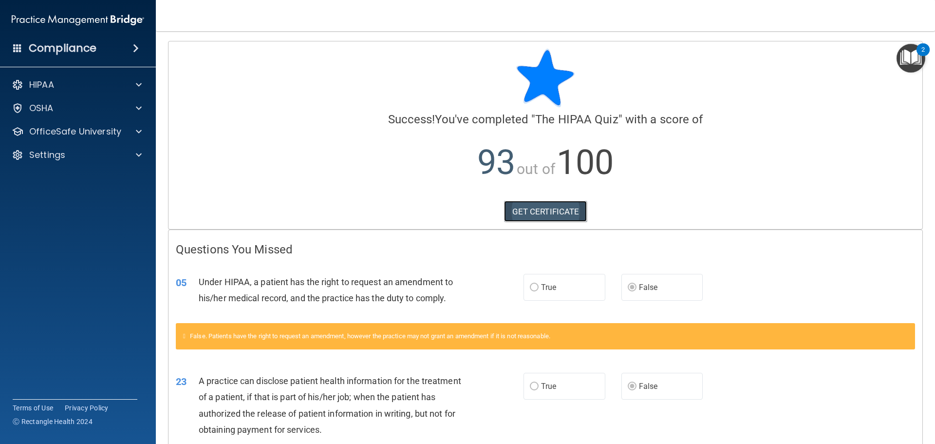
click at [515, 214] on link "GET CERTIFICATE" at bounding box center [545, 211] width 83 height 21
click at [81, 89] on div "HIPAA" at bounding box center [64, 85] width 121 height 12
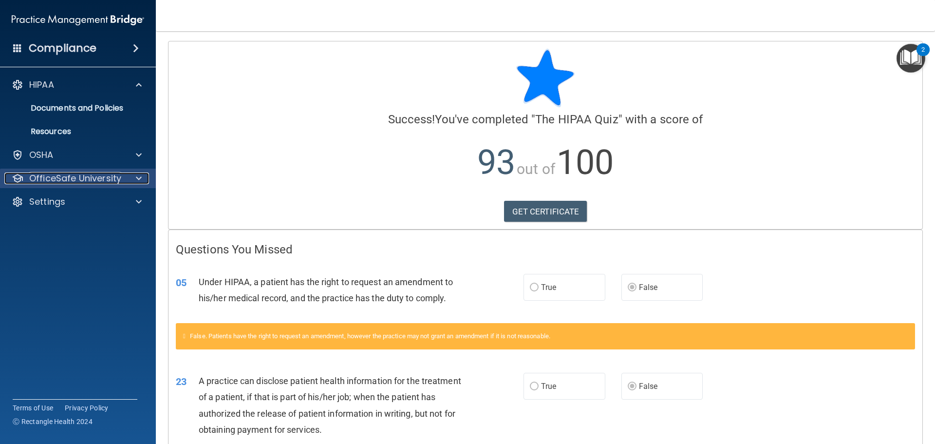
click at [99, 182] on p "OfficeSafe University" at bounding box center [75, 178] width 92 height 12
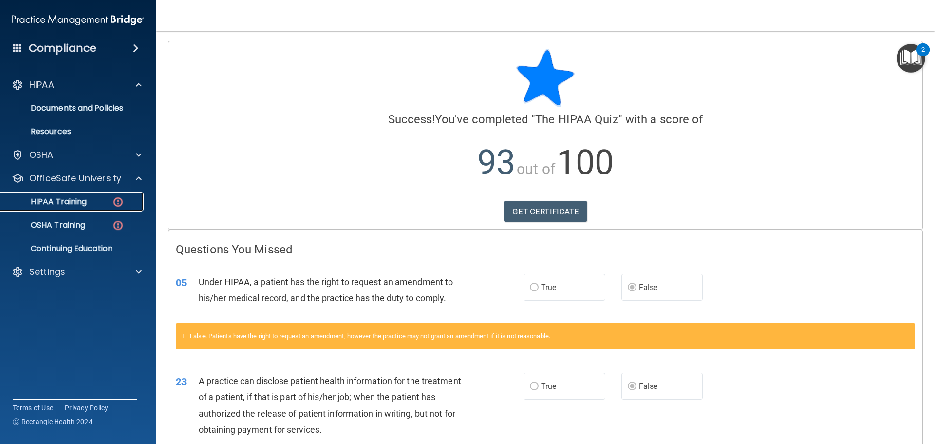
click at [113, 205] on img at bounding box center [118, 202] width 12 height 12
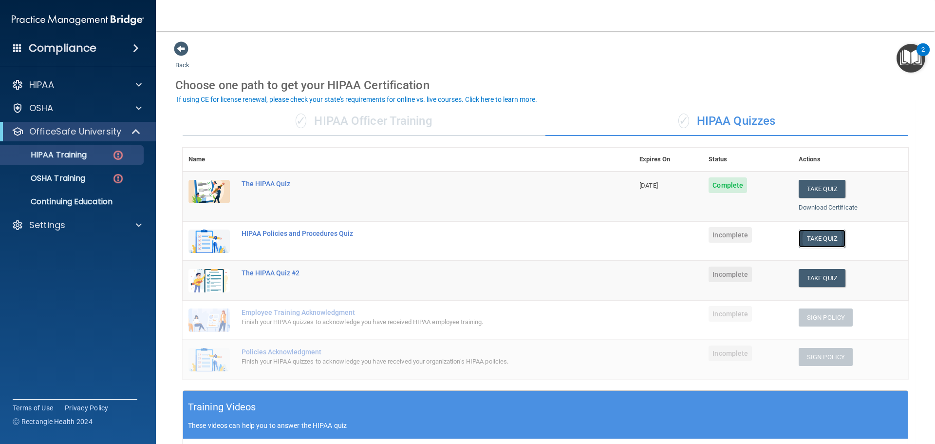
click at [820, 241] on button "Take Quiz" at bounding box center [822, 238] width 47 height 18
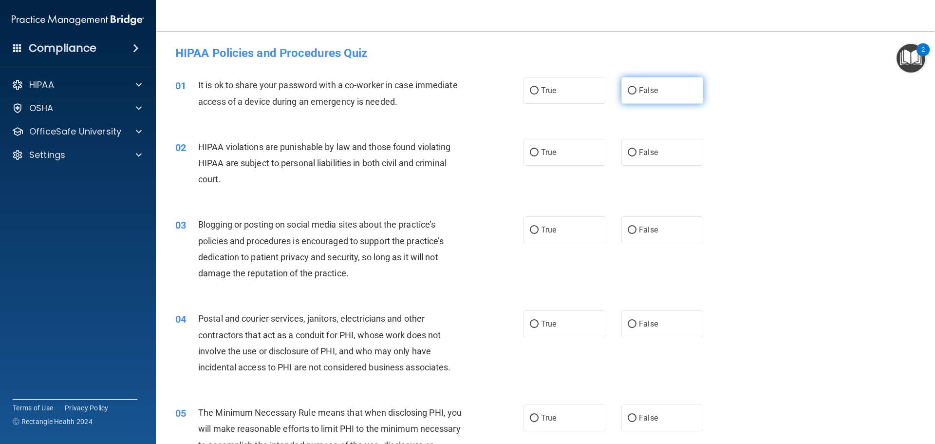
click at [656, 94] on label "False" at bounding box center [663, 90] width 82 height 27
click at [637, 94] on input "False" at bounding box center [632, 90] width 9 height 7
radio input "true"
click at [561, 150] on label "True" at bounding box center [565, 152] width 82 height 27
click at [539, 150] on input "True" at bounding box center [534, 152] width 9 height 7
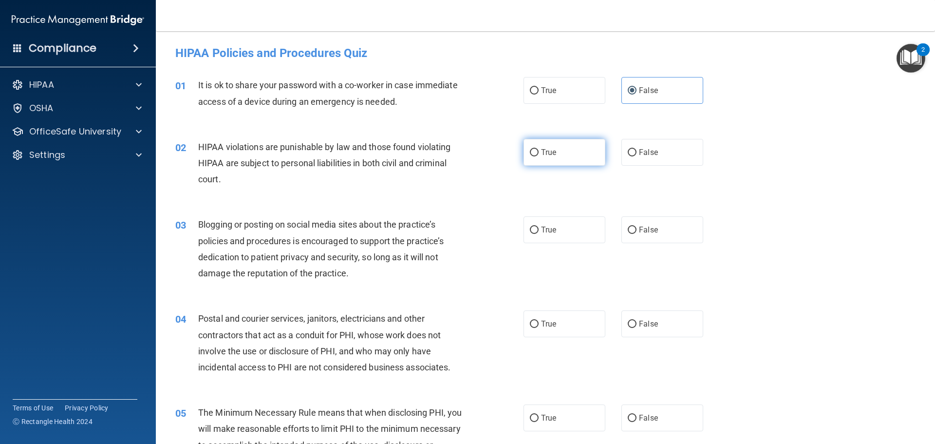
radio input "true"
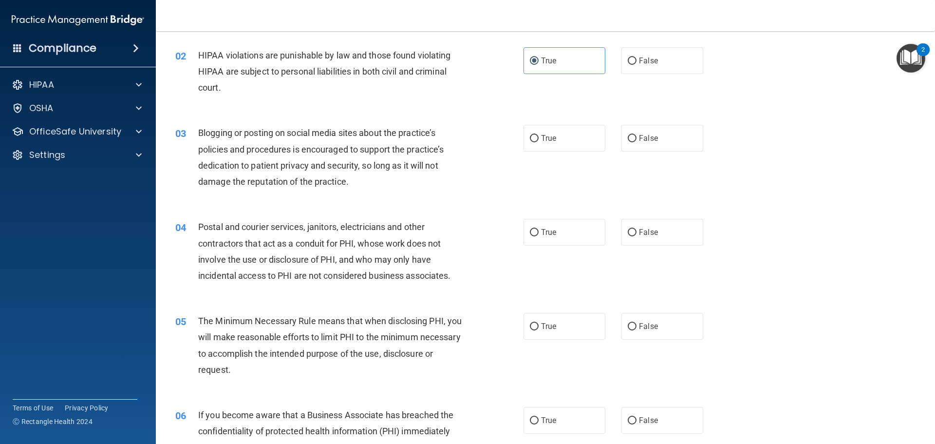
scroll to position [97, 0]
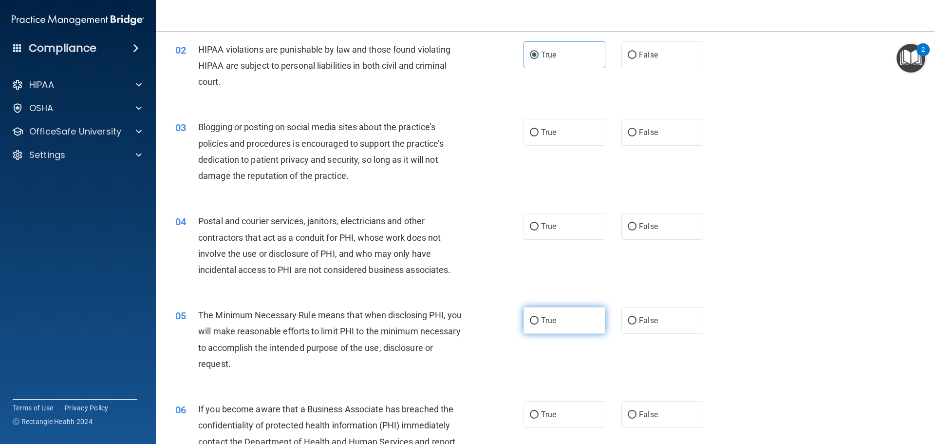
click at [533, 322] on input "True" at bounding box center [534, 320] width 9 height 7
radio input "true"
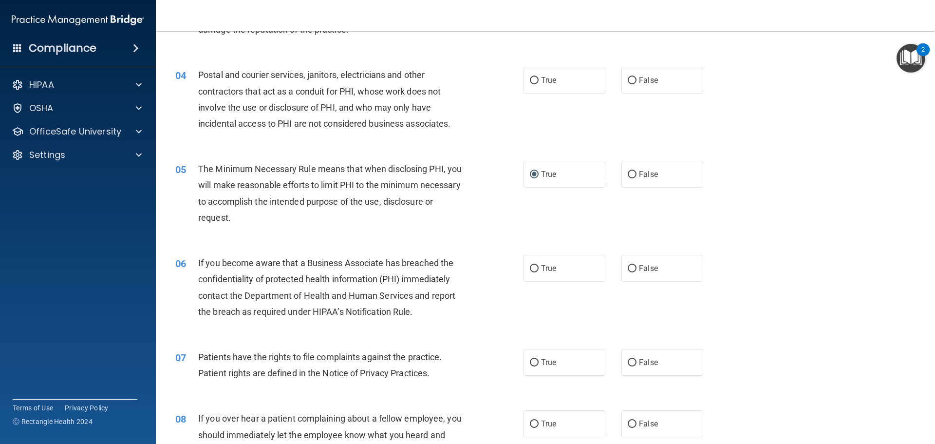
scroll to position [292, 0]
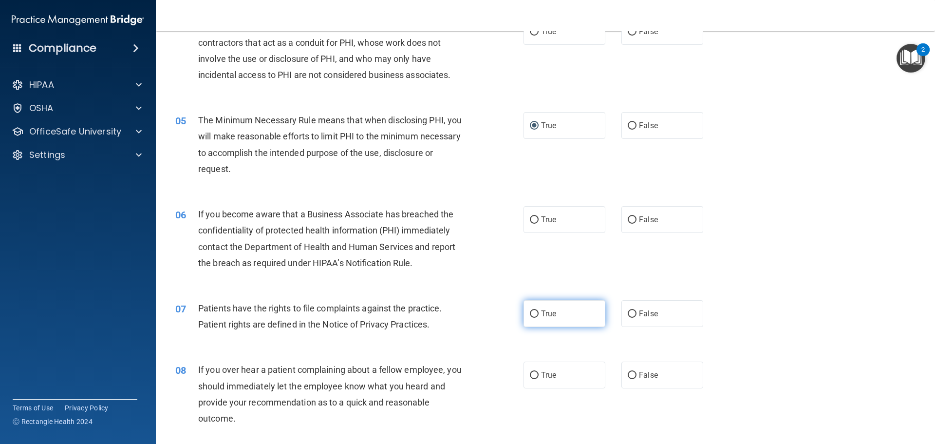
click at [534, 317] on input "True" at bounding box center [534, 313] width 9 height 7
radio input "true"
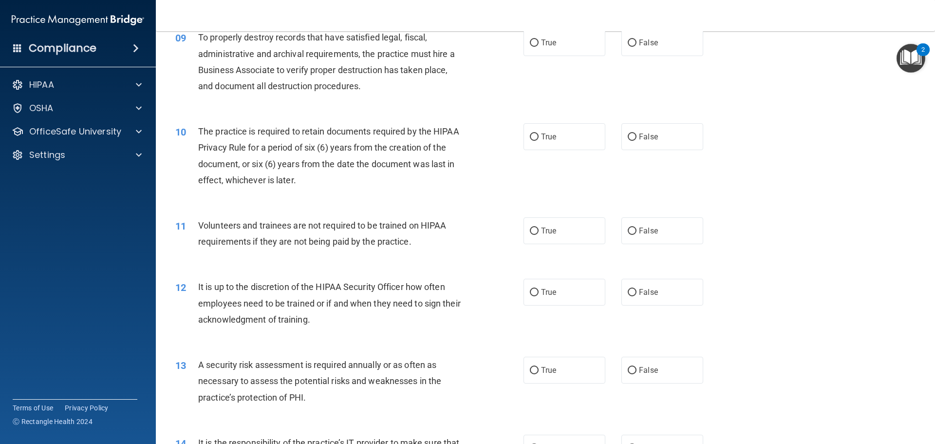
scroll to position [779, 0]
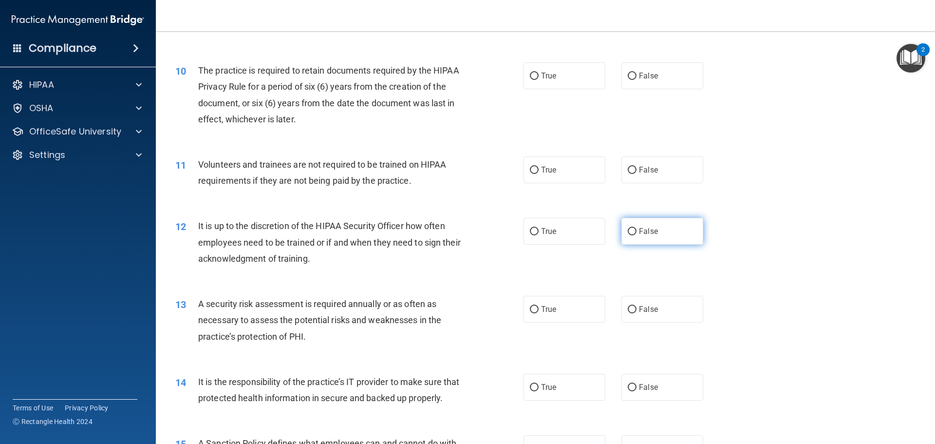
click at [655, 234] on label "False" at bounding box center [663, 231] width 82 height 27
click at [637, 234] on input "False" at bounding box center [632, 231] width 9 height 7
radio input "true"
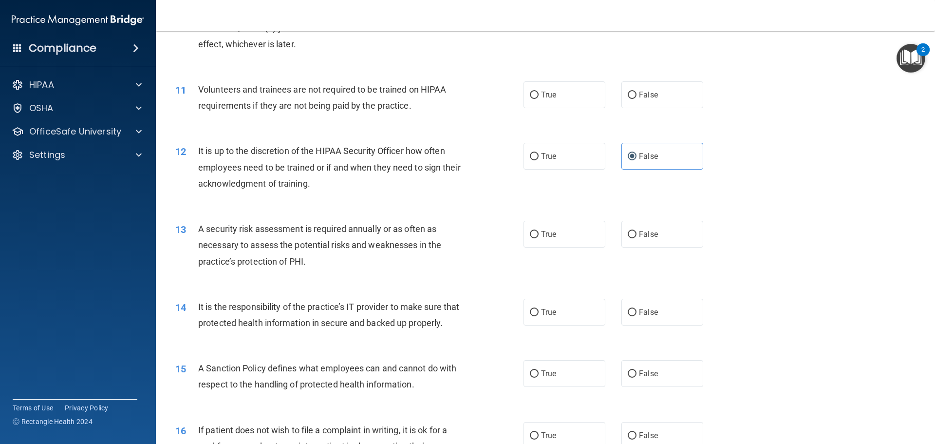
scroll to position [877, 0]
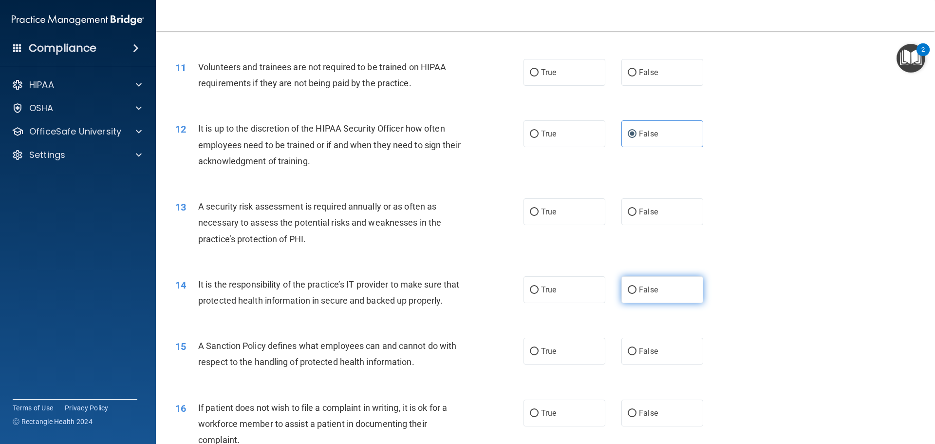
click at [649, 298] on label "False" at bounding box center [663, 289] width 82 height 27
click at [637, 294] on input "False" at bounding box center [632, 289] width 9 height 7
radio input "true"
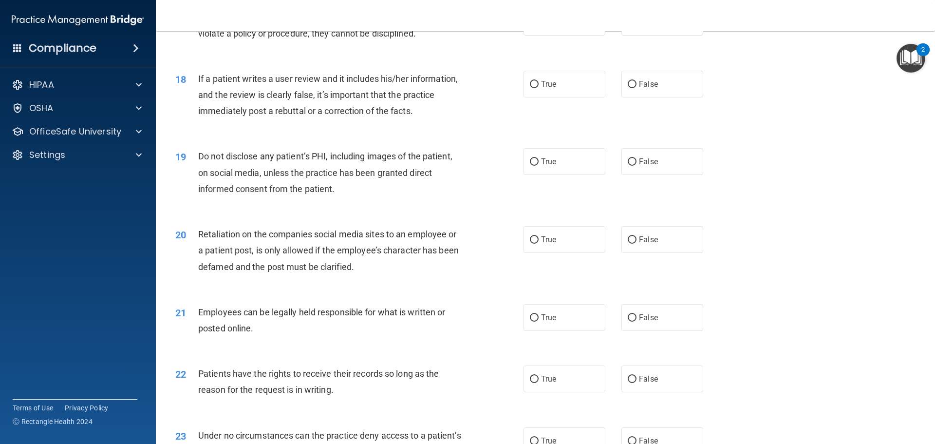
scroll to position [1364, 0]
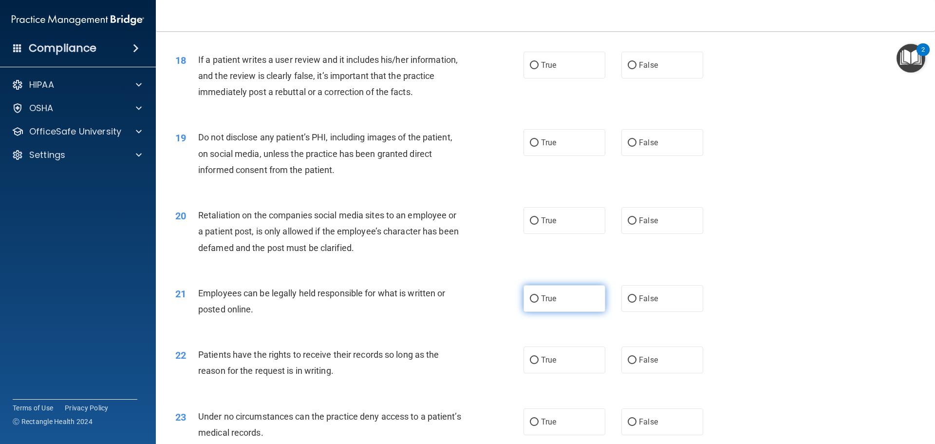
click at [559, 312] on label "True" at bounding box center [565, 298] width 82 height 27
click at [539, 302] on input "True" at bounding box center [534, 298] width 9 height 7
radio input "true"
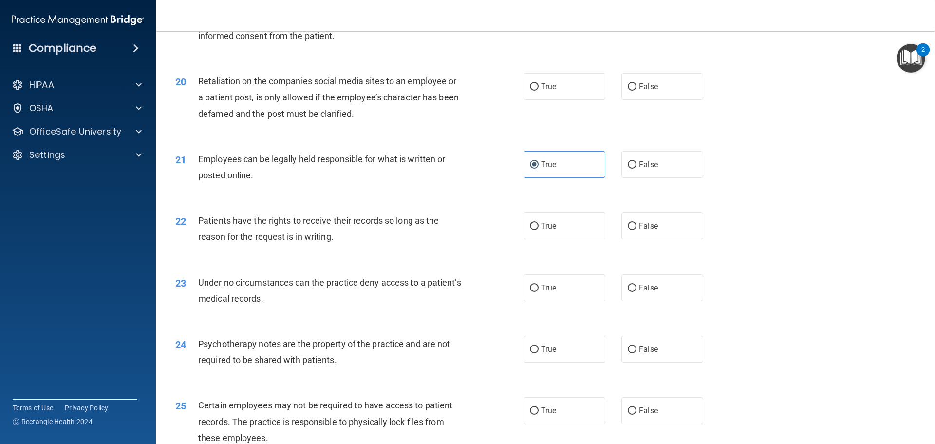
scroll to position [1510, 0]
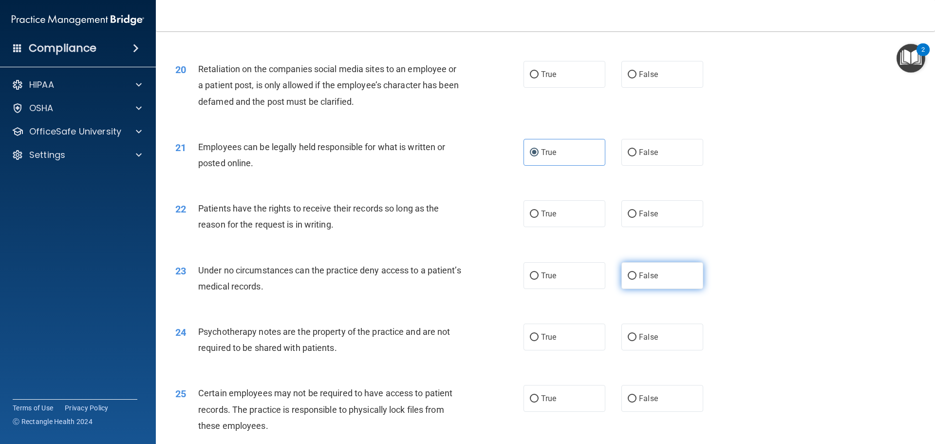
click at [637, 289] on label "False" at bounding box center [663, 275] width 82 height 27
click at [637, 280] on input "False" at bounding box center [632, 275] width 9 height 7
radio input "true"
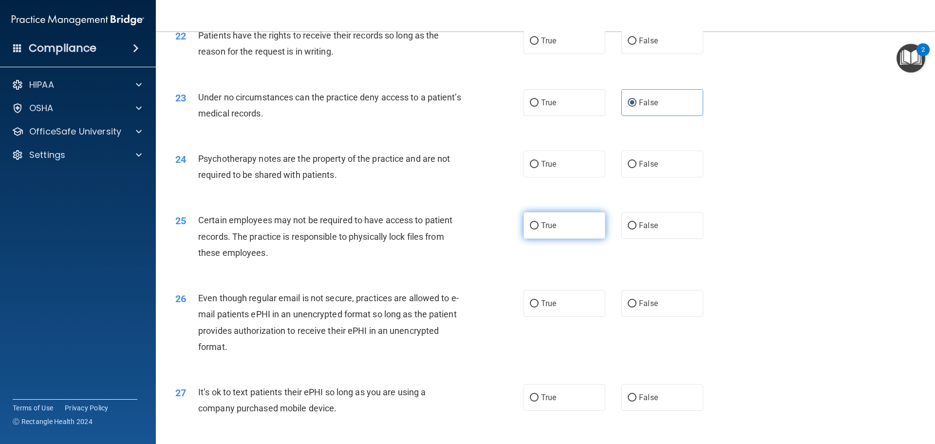
scroll to position [1705, 0]
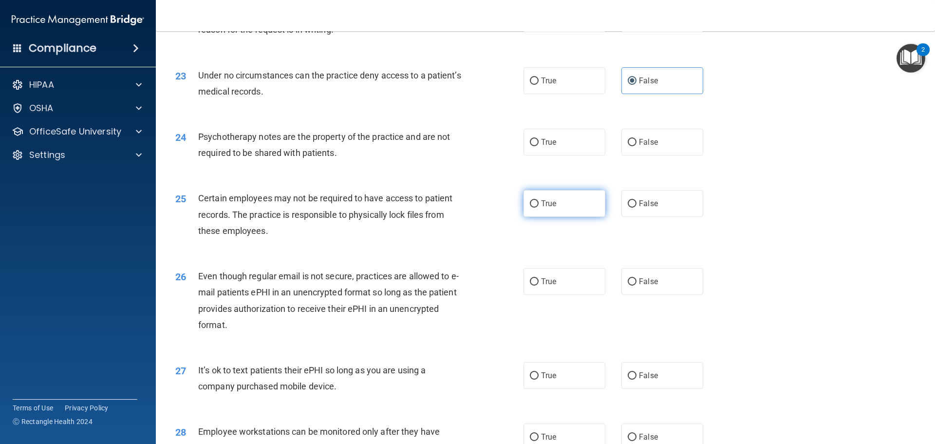
click at [539, 217] on label "True" at bounding box center [565, 203] width 82 height 27
click at [539, 208] on input "True" at bounding box center [534, 203] width 9 height 7
radio input "true"
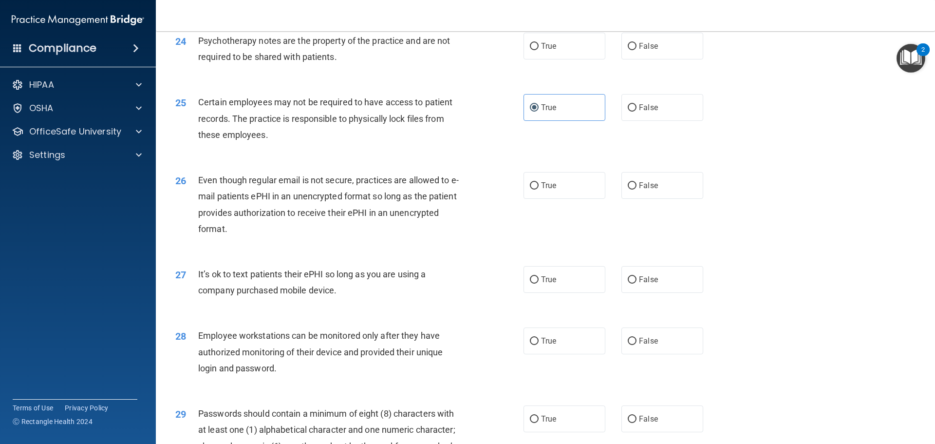
scroll to position [1802, 0]
click at [629, 282] on input "False" at bounding box center [632, 278] width 9 height 7
radio input "true"
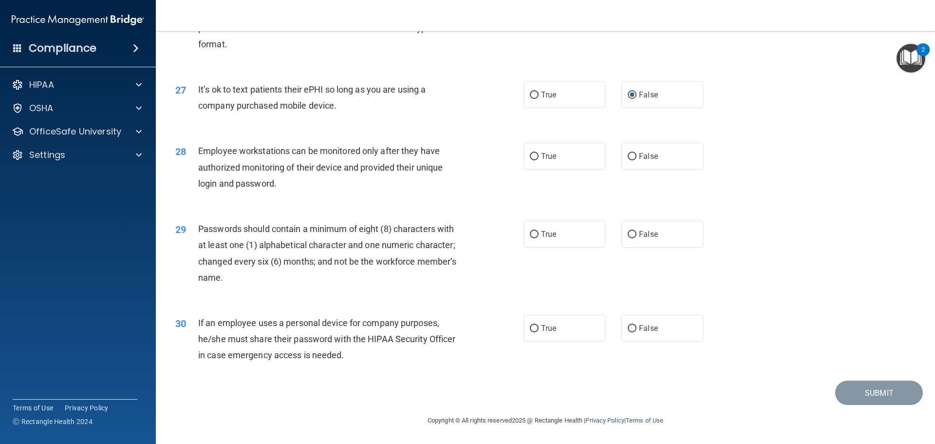
scroll to position [1997, 0]
click at [581, 240] on label "True" at bounding box center [565, 234] width 82 height 27
click at [539, 238] on input "True" at bounding box center [534, 234] width 9 height 7
radio input "true"
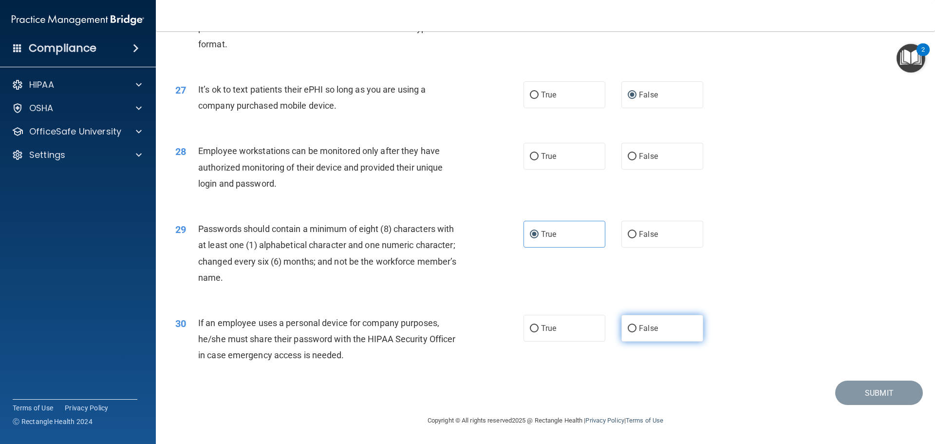
click at [666, 332] on label "False" at bounding box center [663, 328] width 82 height 27
click at [637, 332] on input "False" at bounding box center [632, 328] width 9 height 7
radio input "true"
click at [629, 161] on label "False" at bounding box center [663, 156] width 82 height 27
click at [629, 160] on input "False" at bounding box center [632, 156] width 9 height 7
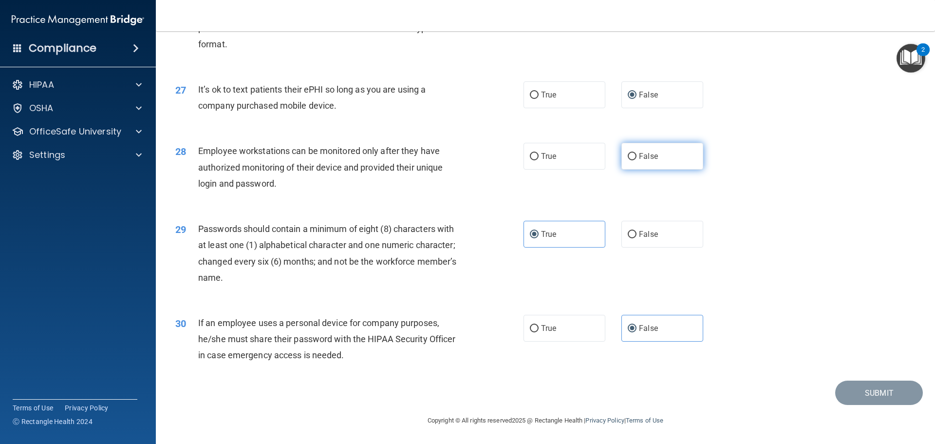
radio input "true"
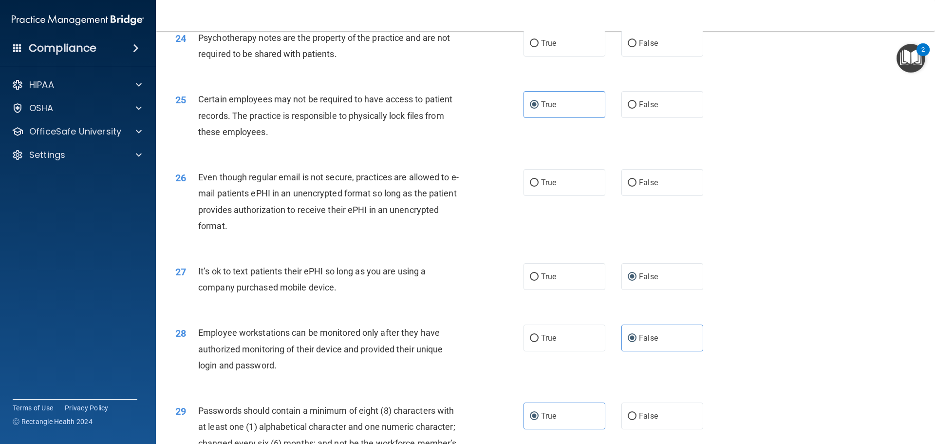
scroll to position [1758, 0]
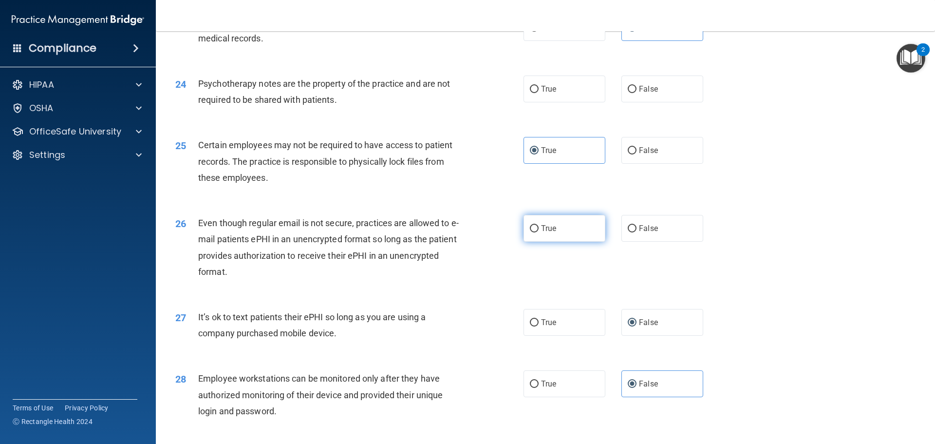
click at [530, 232] on input "True" at bounding box center [534, 228] width 9 height 7
radio input "true"
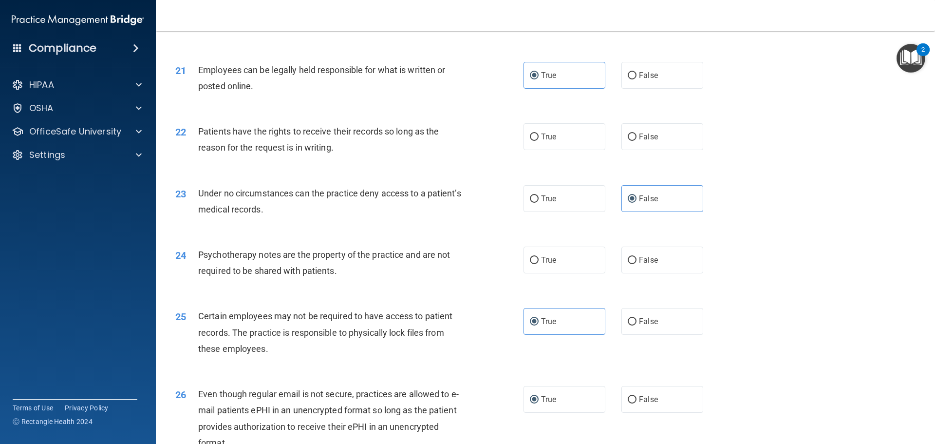
scroll to position [1563, 0]
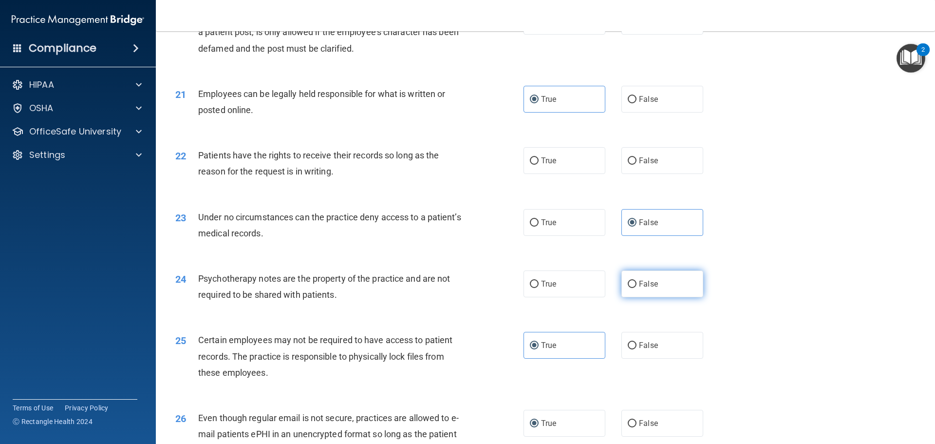
click at [632, 297] on label "False" at bounding box center [663, 283] width 82 height 27
click at [632, 288] on input "False" at bounding box center [632, 284] width 9 height 7
radio input "true"
click at [585, 297] on label "True" at bounding box center [565, 283] width 82 height 27
click at [539, 288] on input "True" at bounding box center [534, 284] width 9 height 7
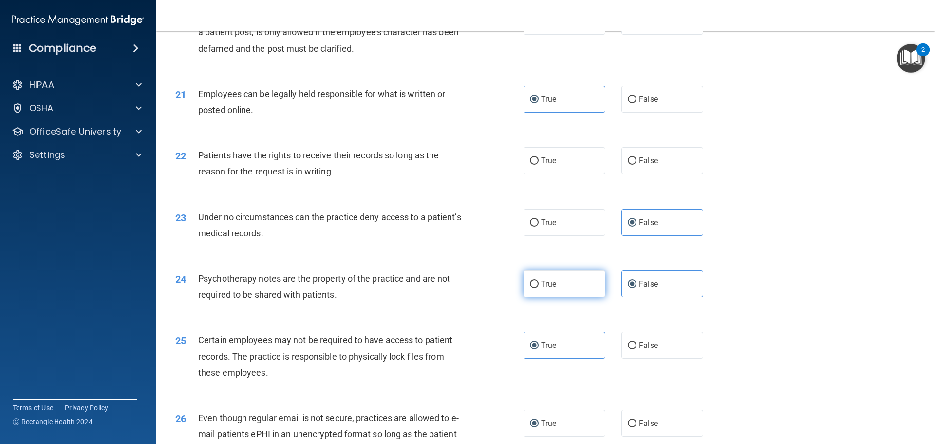
radio input "true"
radio input "false"
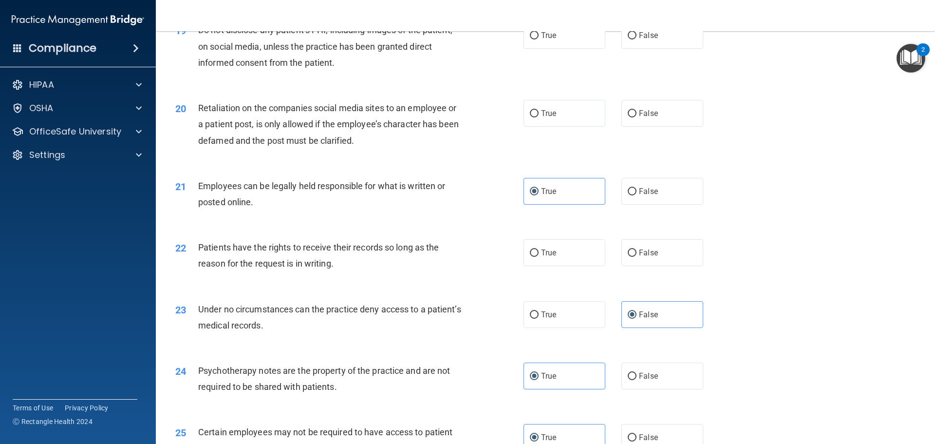
scroll to position [1417, 0]
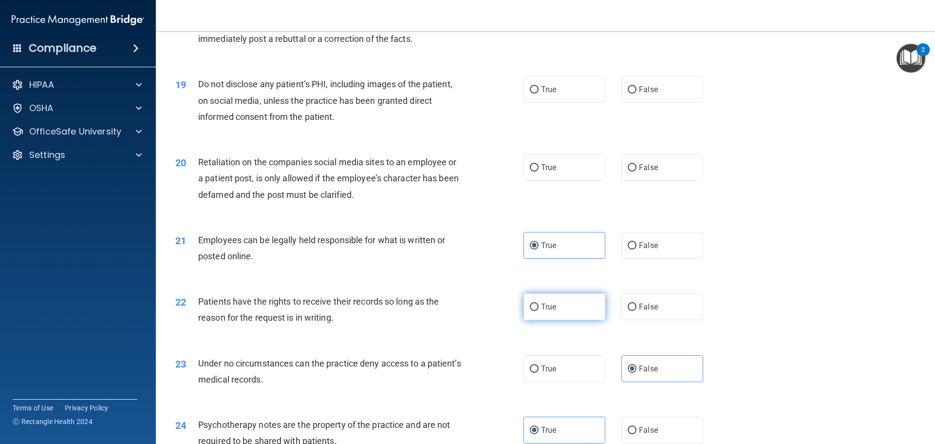
click at [593, 320] on label "True" at bounding box center [565, 306] width 82 height 27
click at [539, 311] on input "True" at bounding box center [534, 306] width 9 height 7
radio input "true"
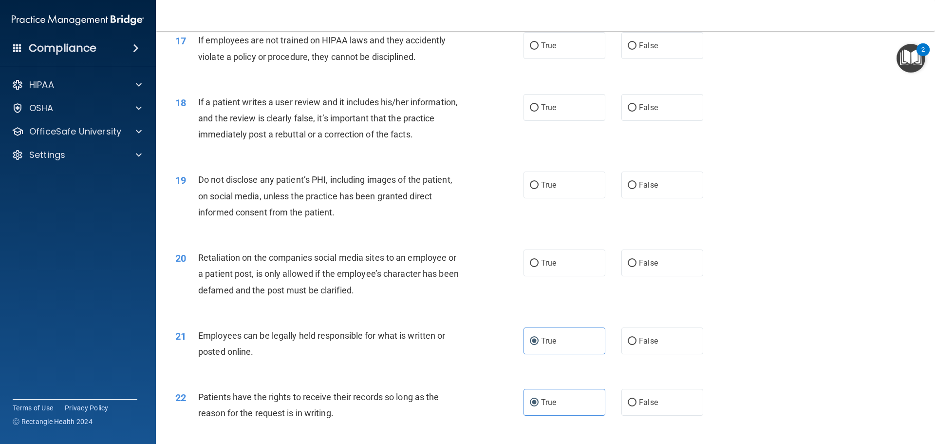
scroll to position [1320, 0]
click at [557, 278] on label "True" at bounding box center [565, 264] width 82 height 27
click at [539, 269] on input "True" at bounding box center [534, 265] width 9 height 7
radio input "true"
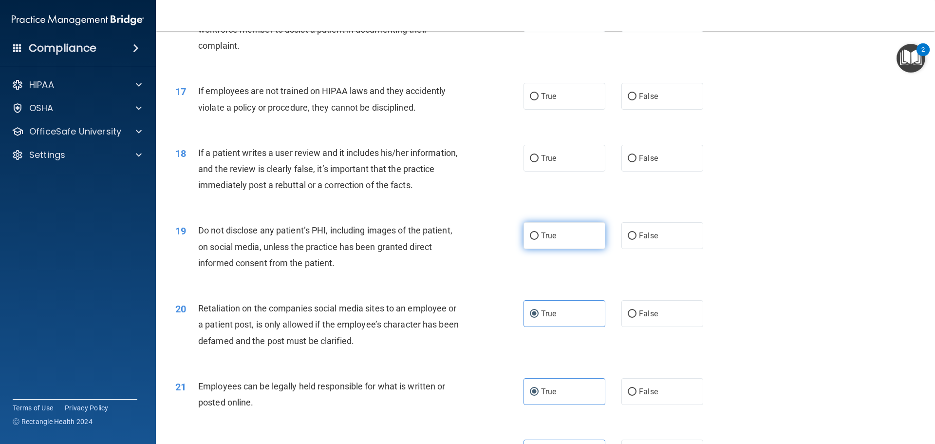
click at [532, 240] on input "True" at bounding box center [534, 235] width 9 height 7
radio input "true"
click at [525, 171] on label "True" at bounding box center [565, 158] width 82 height 27
click at [530, 162] on input "True" at bounding box center [534, 158] width 9 height 7
radio input "true"
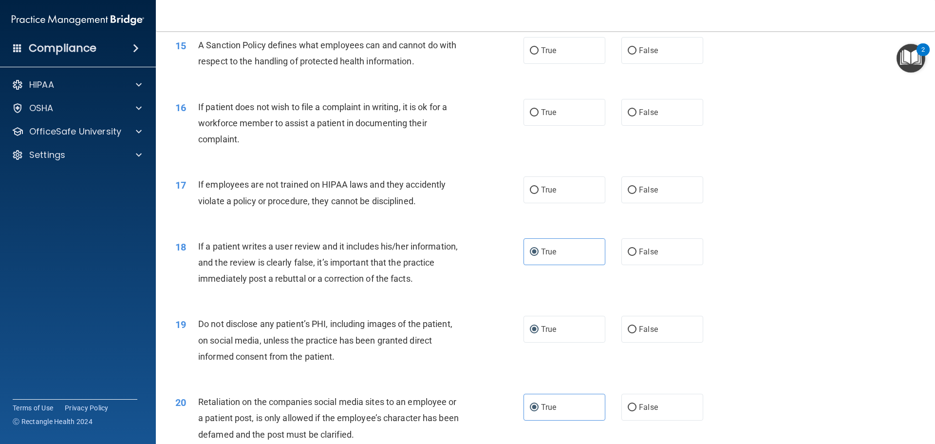
scroll to position [1173, 0]
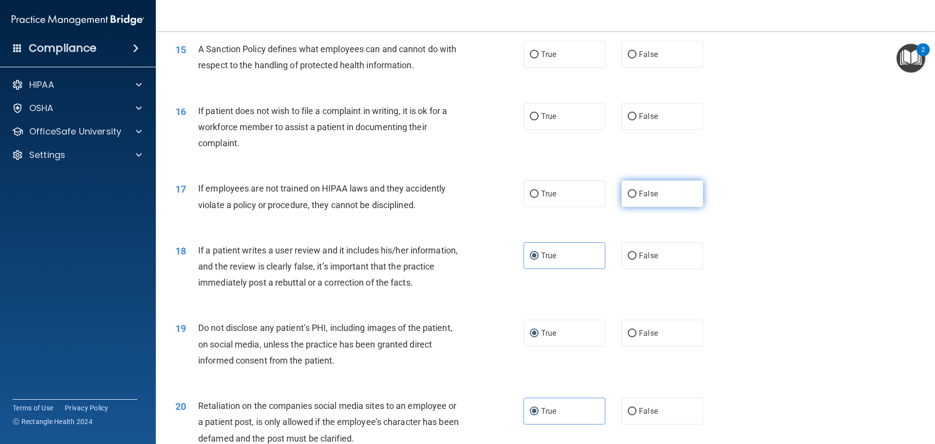
click at [642, 198] on span "False" at bounding box center [648, 193] width 19 height 9
click at [637, 198] on input "False" at bounding box center [632, 193] width 9 height 7
radio input "true"
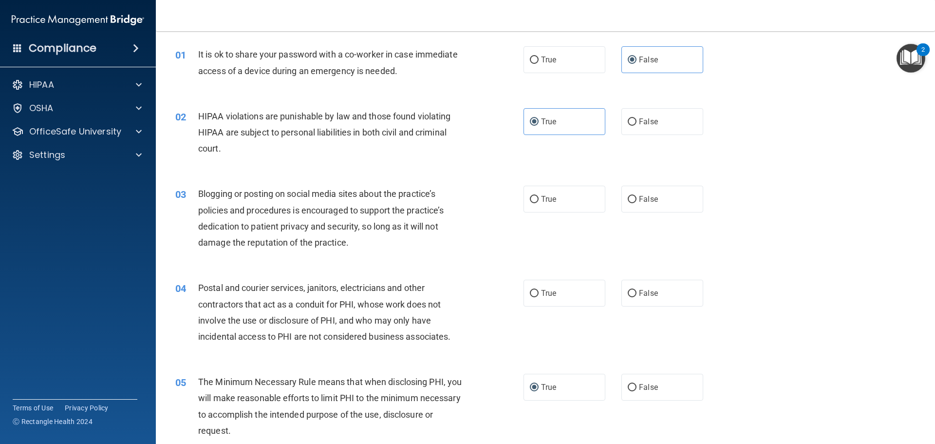
scroll to position [0, 0]
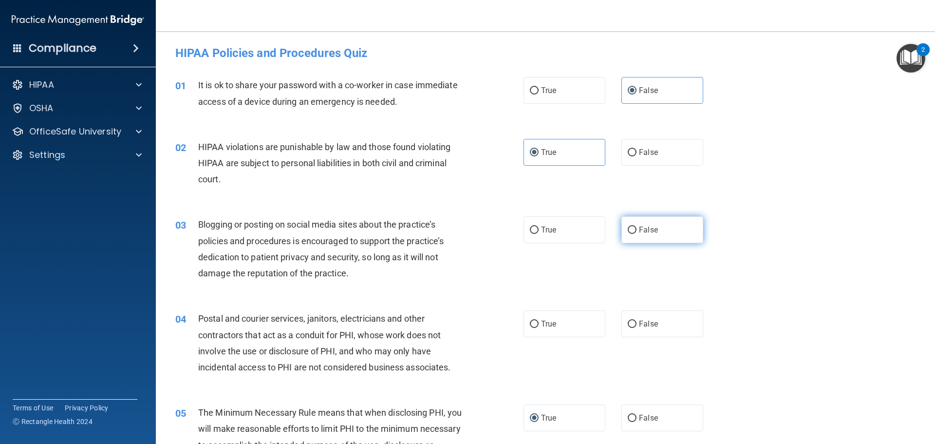
click at [652, 239] on label "False" at bounding box center [663, 229] width 82 height 27
click at [637, 234] on input "False" at bounding box center [632, 229] width 9 height 7
radio input "true"
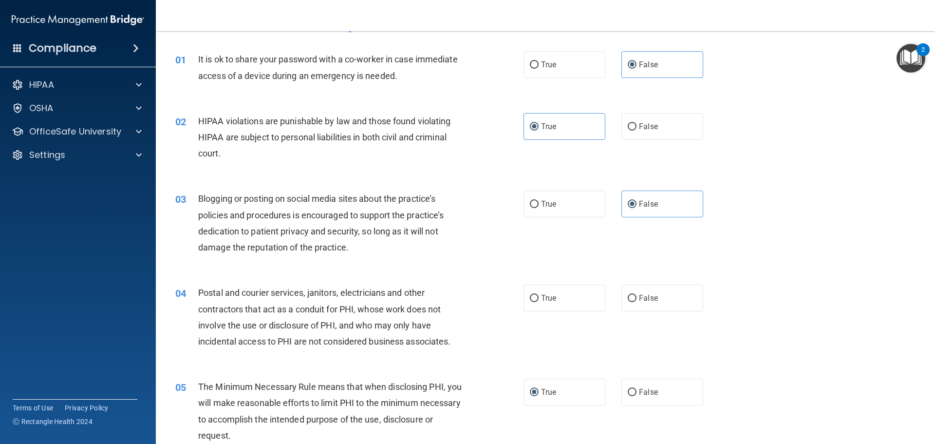
scroll to position [49, 0]
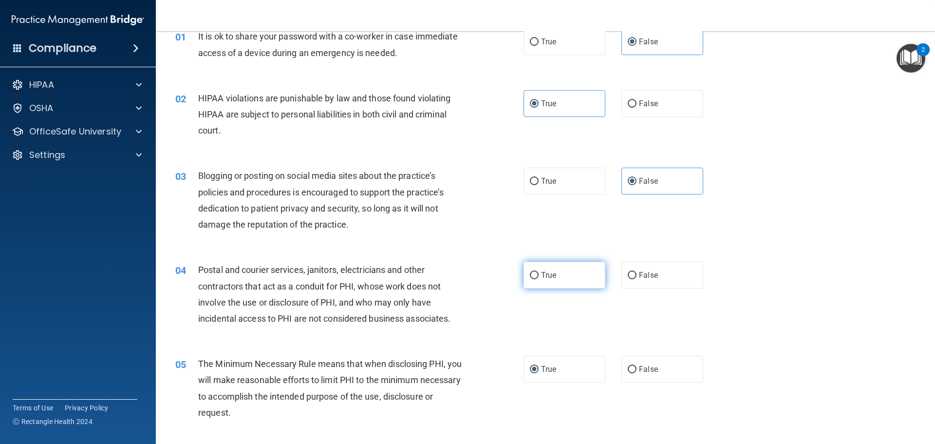
click at [543, 279] on span "True" at bounding box center [548, 274] width 15 height 9
click at [539, 279] on input "True" at bounding box center [534, 275] width 9 height 7
radio input "true"
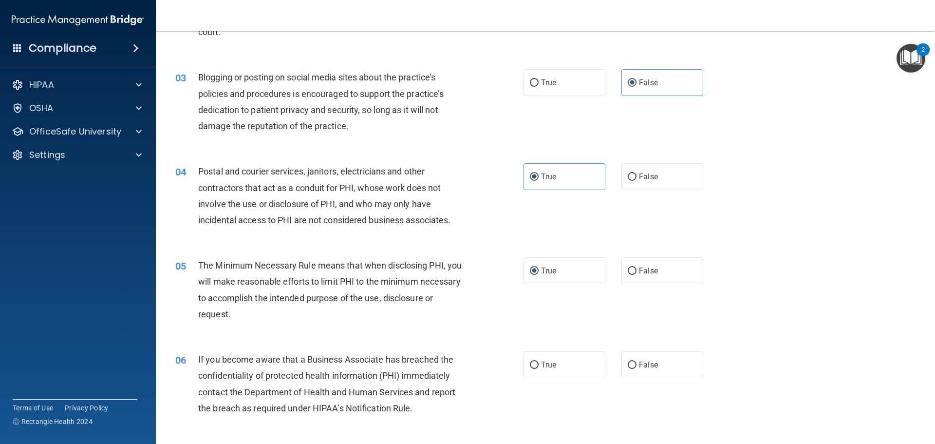
scroll to position [195, 0]
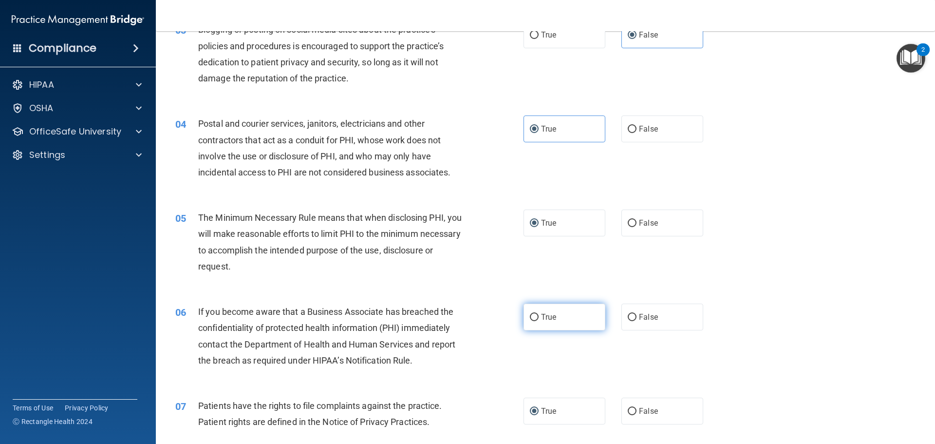
click at [541, 320] on span "True" at bounding box center [548, 316] width 15 height 9
click at [539, 320] on input "True" at bounding box center [534, 317] width 9 height 7
radio input "true"
click at [652, 312] on span "False" at bounding box center [648, 316] width 19 height 9
click at [637, 314] on input "False" at bounding box center [632, 317] width 9 height 7
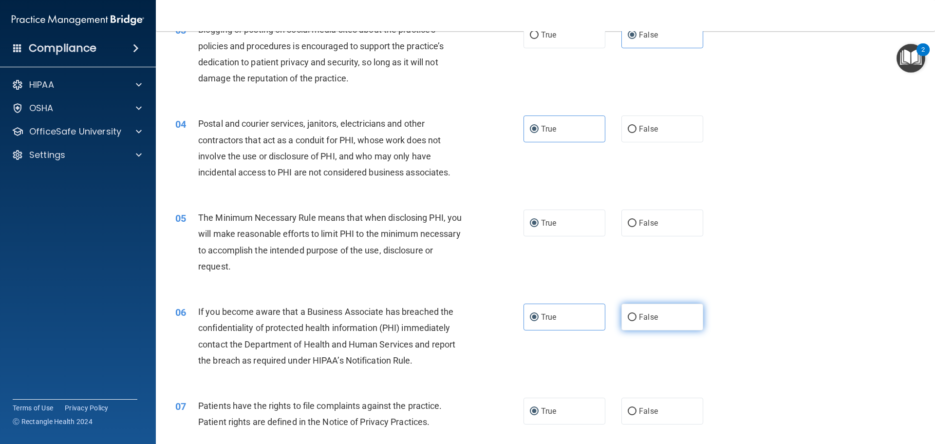
radio input "true"
radio input "false"
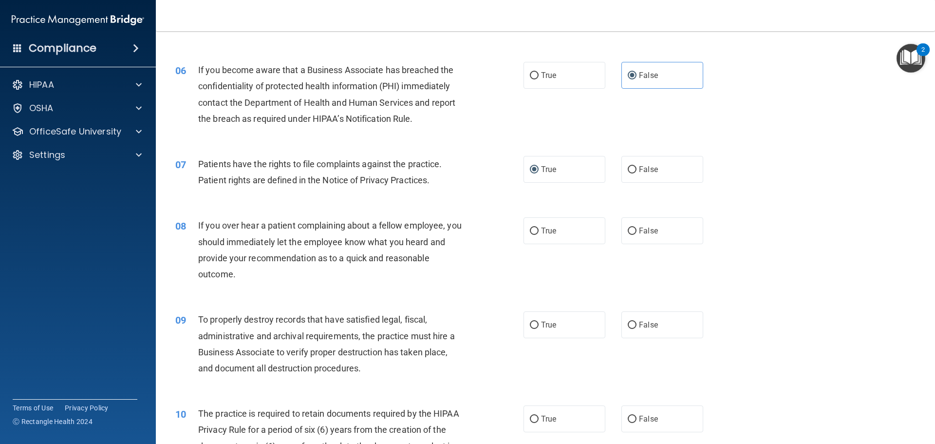
scroll to position [438, 0]
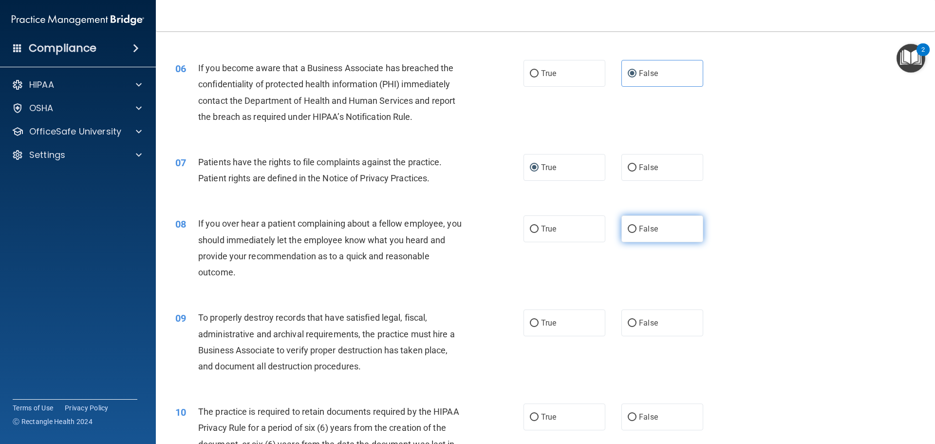
click at [665, 232] on label "False" at bounding box center [663, 228] width 82 height 27
click at [637, 232] on input "False" at bounding box center [632, 229] width 9 height 7
radio input "true"
click at [639, 320] on span "False" at bounding box center [648, 322] width 19 height 9
click at [636, 320] on input "False" at bounding box center [632, 323] width 9 height 7
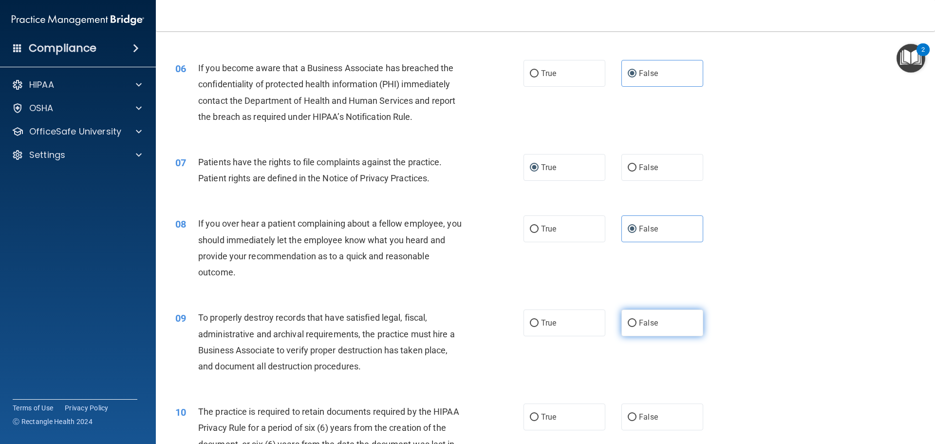
radio input "true"
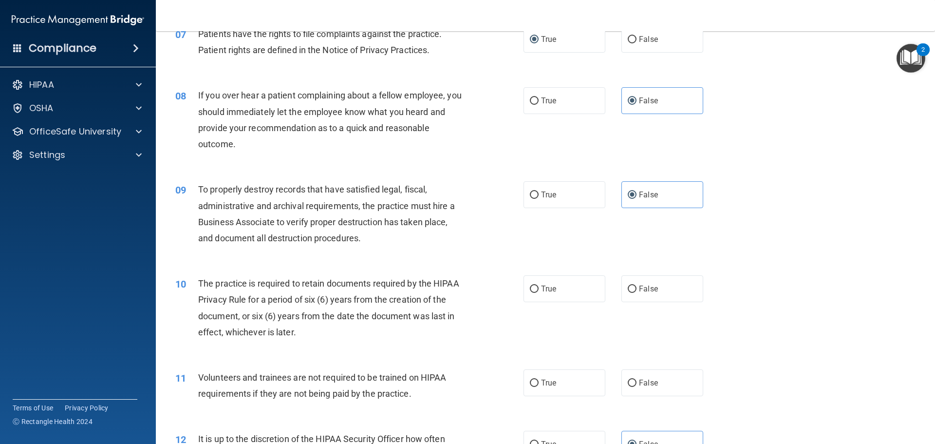
scroll to position [585, 0]
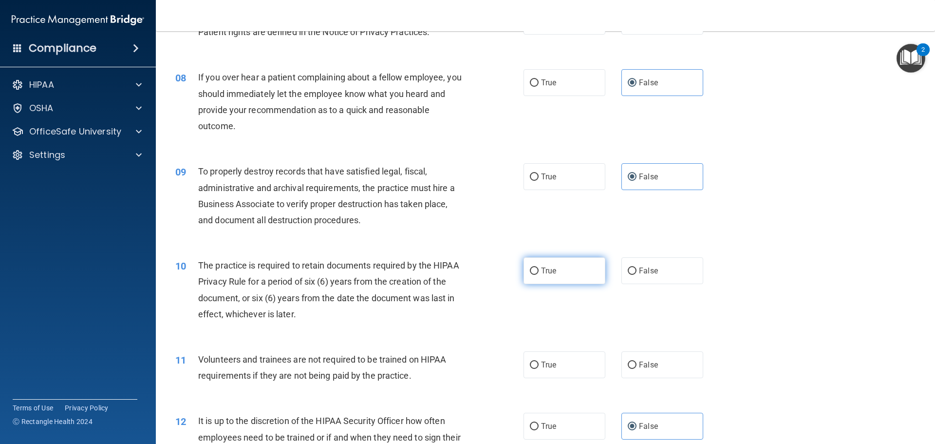
click at [566, 268] on label "True" at bounding box center [565, 270] width 82 height 27
click at [539, 268] on input "True" at bounding box center [534, 270] width 9 height 7
radio input "true"
click at [623, 373] on label "False" at bounding box center [663, 364] width 82 height 27
click at [628, 369] on input "False" at bounding box center [632, 364] width 9 height 7
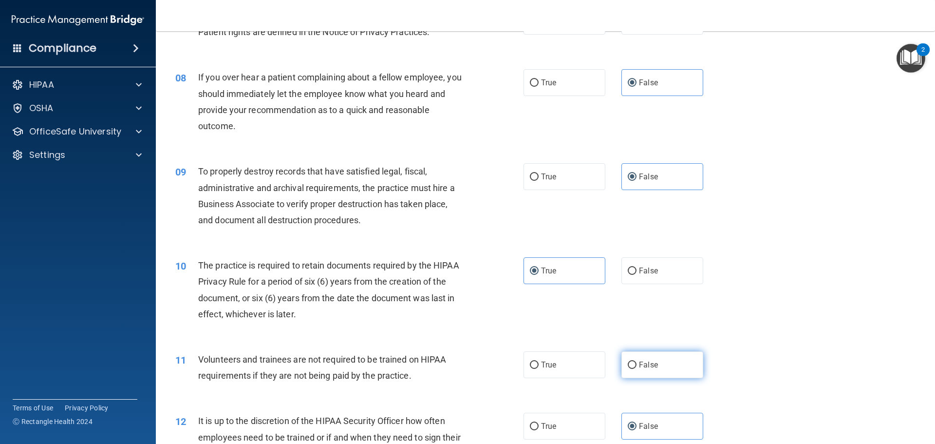
radio input "true"
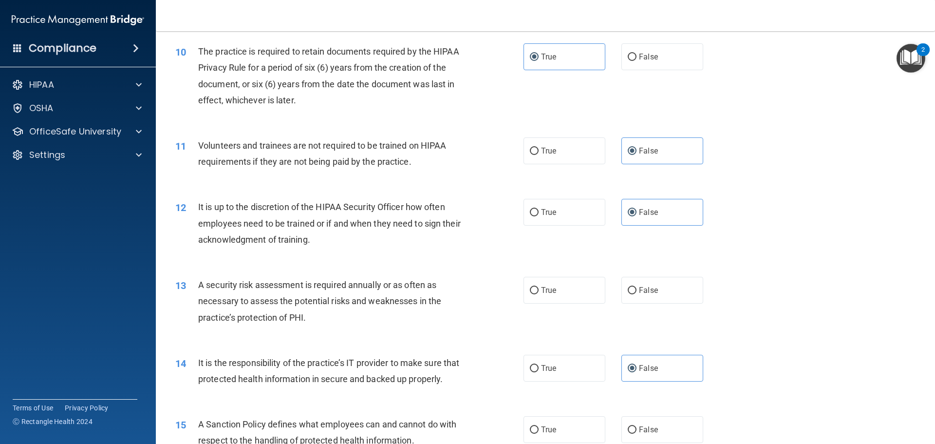
scroll to position [877, 0]
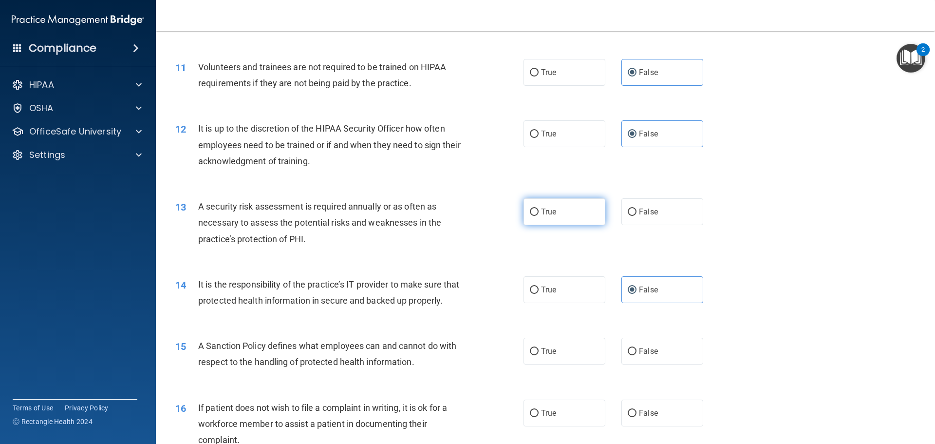
click at [544, 212] on span "True" at bounding box center [548, 211] width 15 height 9
click at [539, 212] on input "True" at bounding box center [534, 211] width 9 height 7
radio input "true"
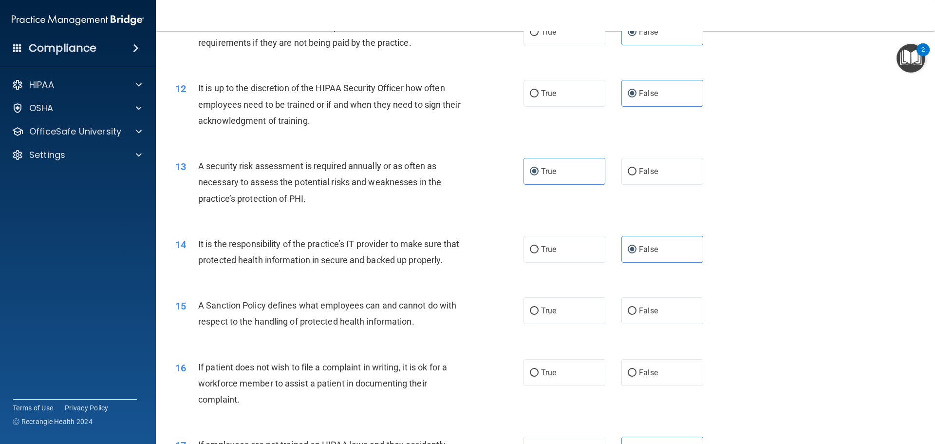
scroll to position [974, 0]
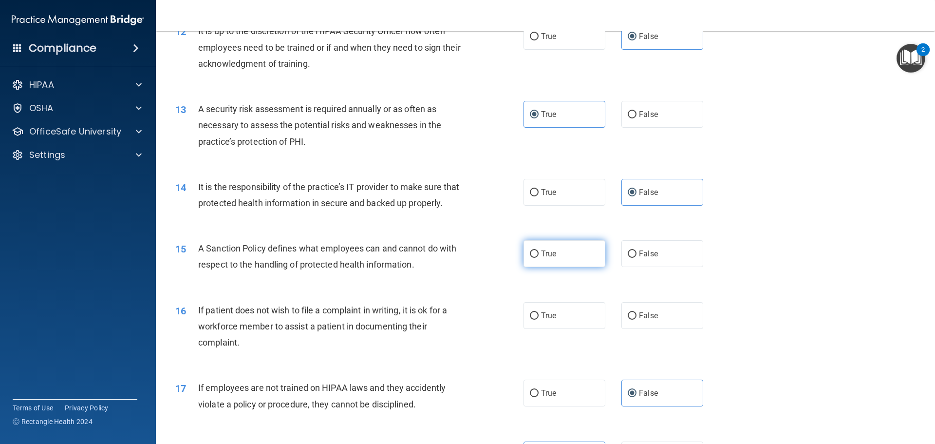
click at [557, 267] on label "True" at bounding box center [565, 253] width 82 height 27
click at [539, 258] on input "True" at bounding box center [534, 253] width 9 height 7
radio input "true"
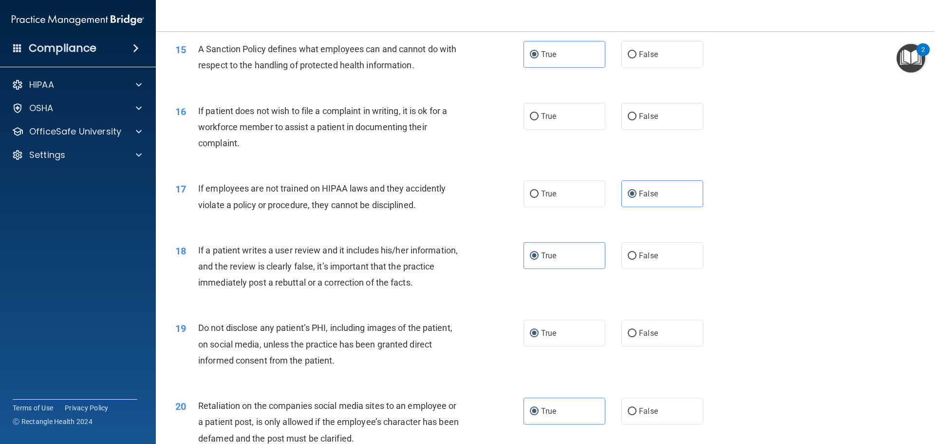
scroll to position [1076, 0]
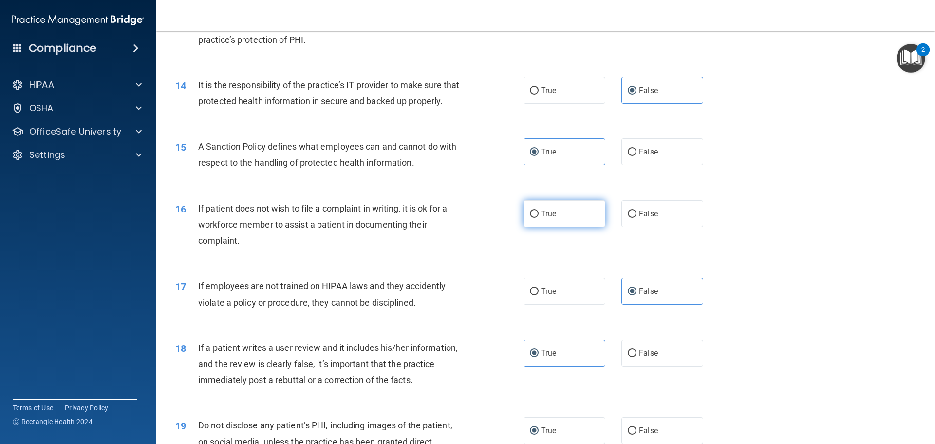
click at [547, 227] on label "True" at bounding box center [565, 213] width 82 height 27
click at [539, 218] on input "True" at bounding box center [534, 213] width 9 height 7
radio input "true"
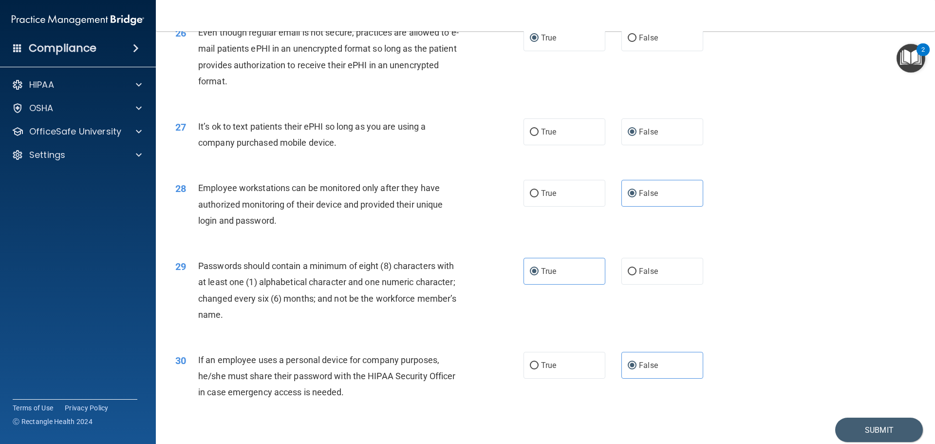
scroll to position [2001, 0]
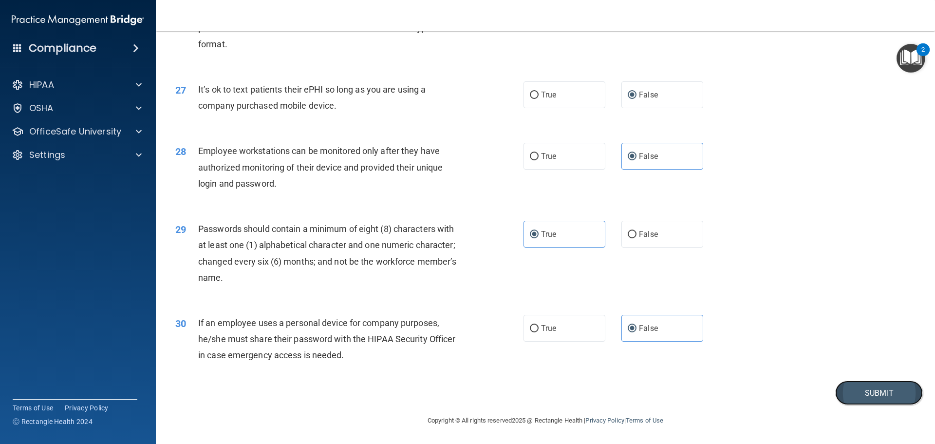
click at [861, 404] on button "Submit" at bounding box center [879, 392] width 88 height 25
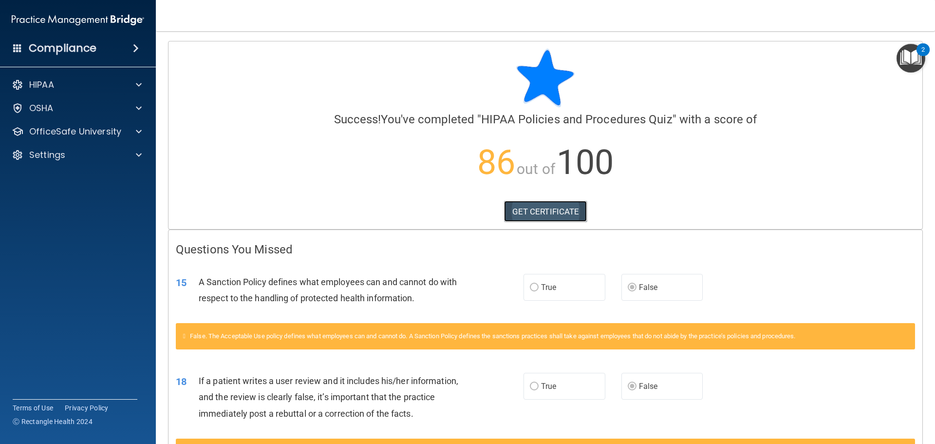
click at [543, 207] on link "GET CERTIFICATE" at bounding box center [545, 211] width 83 height 21
click at [127, 77] on div "HIPAA" at bounding box center [78, 84] width 156 height 19
click at [140, 84] on span at bounding box center [139, 85] width 6 height 12
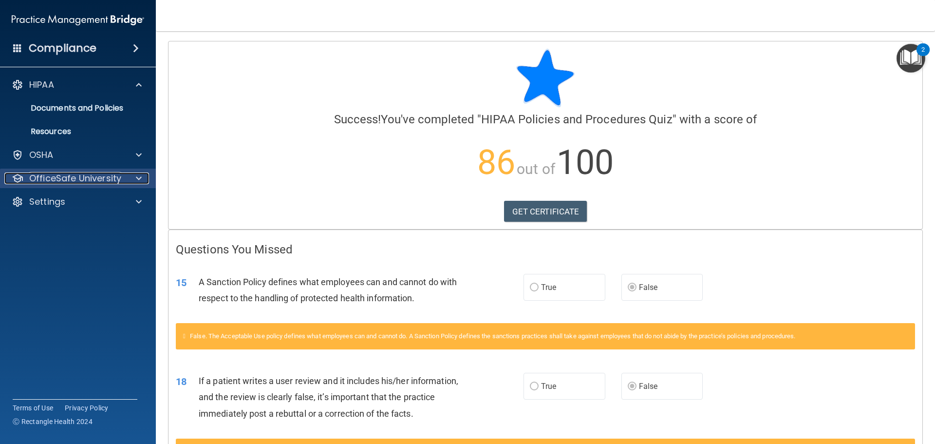
click at [115, 177] on p "OfficeSafe University" at bounding box center [75, 178] width 92 height 12
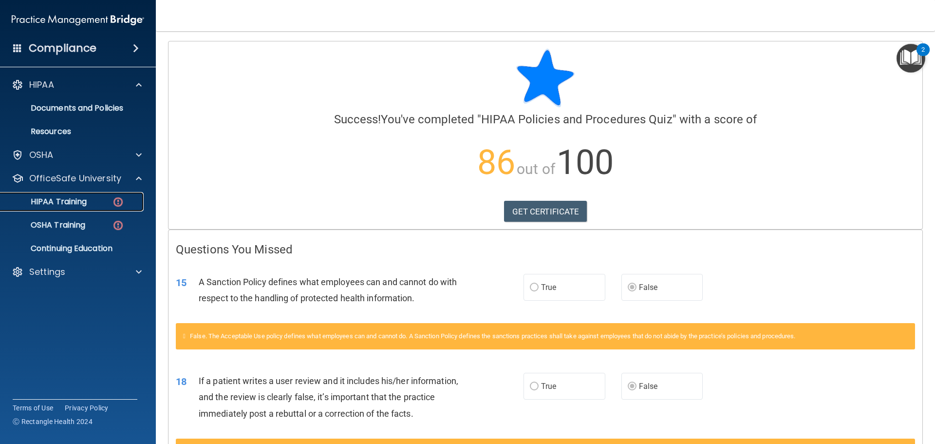
click at [73, 208] on link "HIPAA Training" at bounding box center [66, 201] width 153 height 19
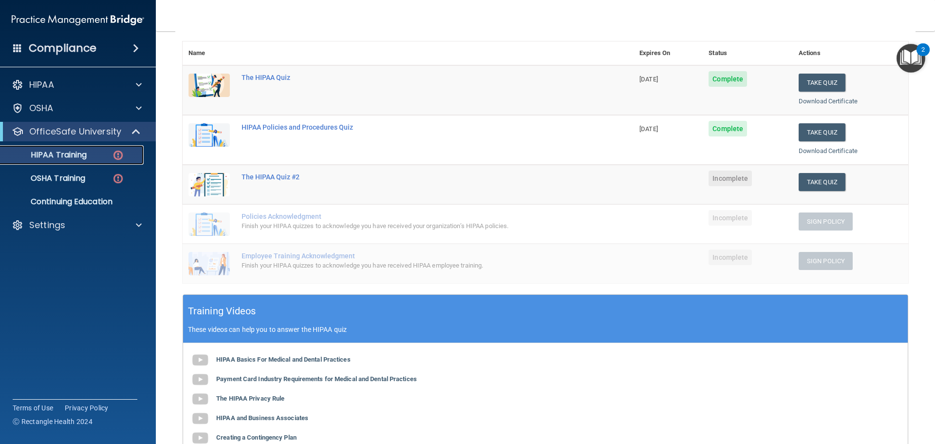
scroll to position [97, 0]
